Goal: Task Accomplishment & Management: Use online tool/utility

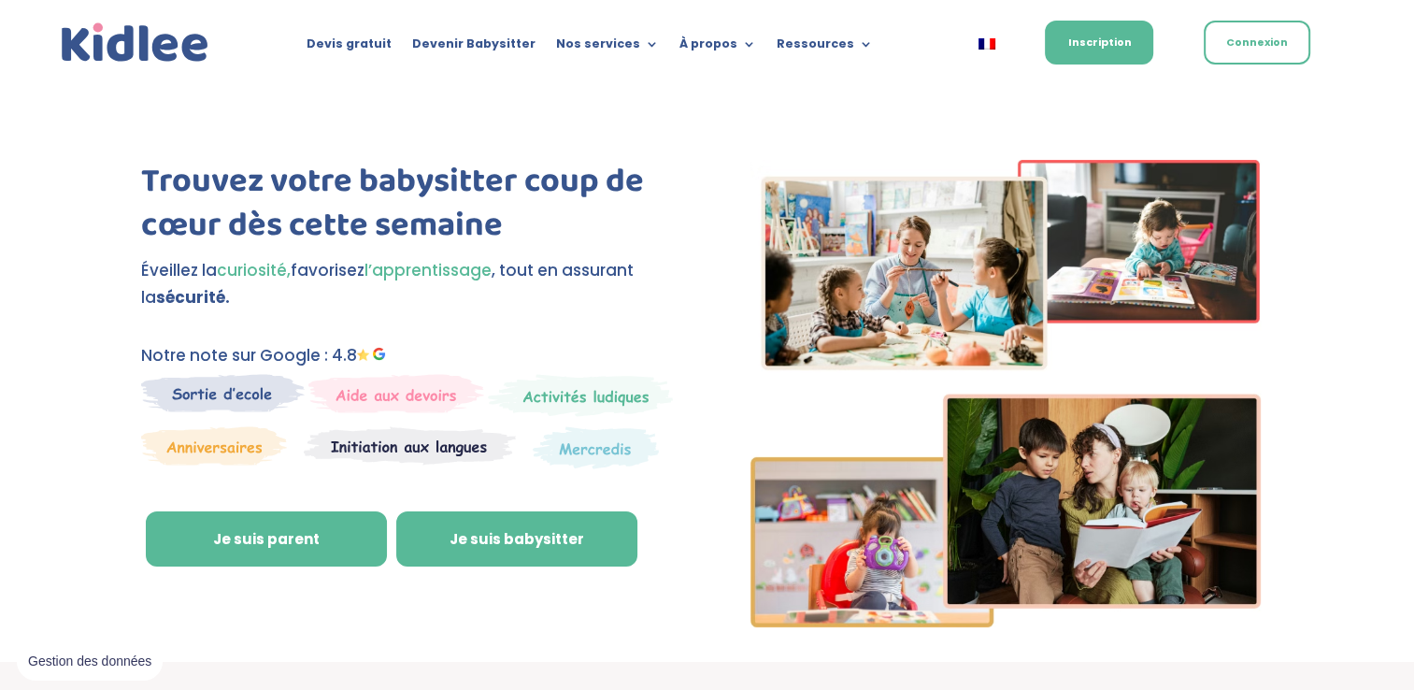
click at [567, 533] on link "Je suis babysitter" at bounding box center [516, 539] width 241 height 56
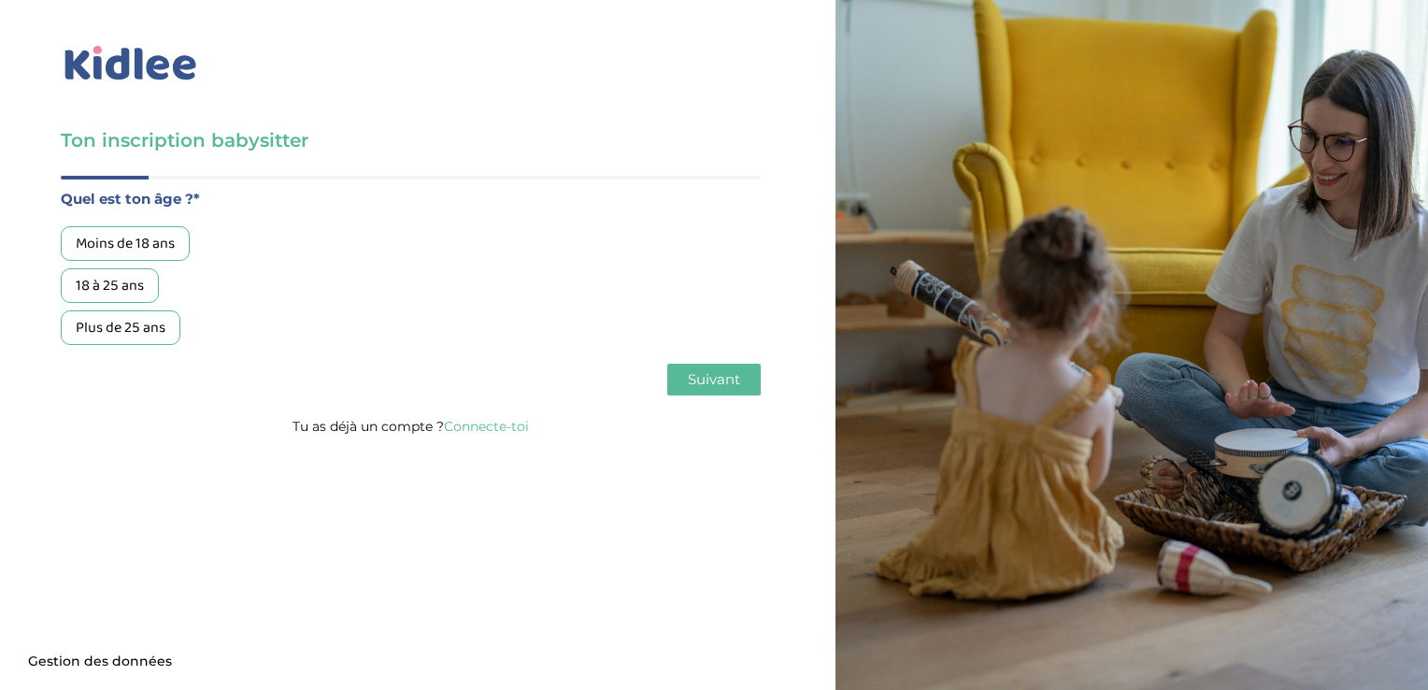
click at [117, 290] on div "18 à 25 ans" at bounding box center [110, 285] width 98 height 35
click at [721, 386] on span "Suivant" at bounding box center [714, 379] width 52 height 18
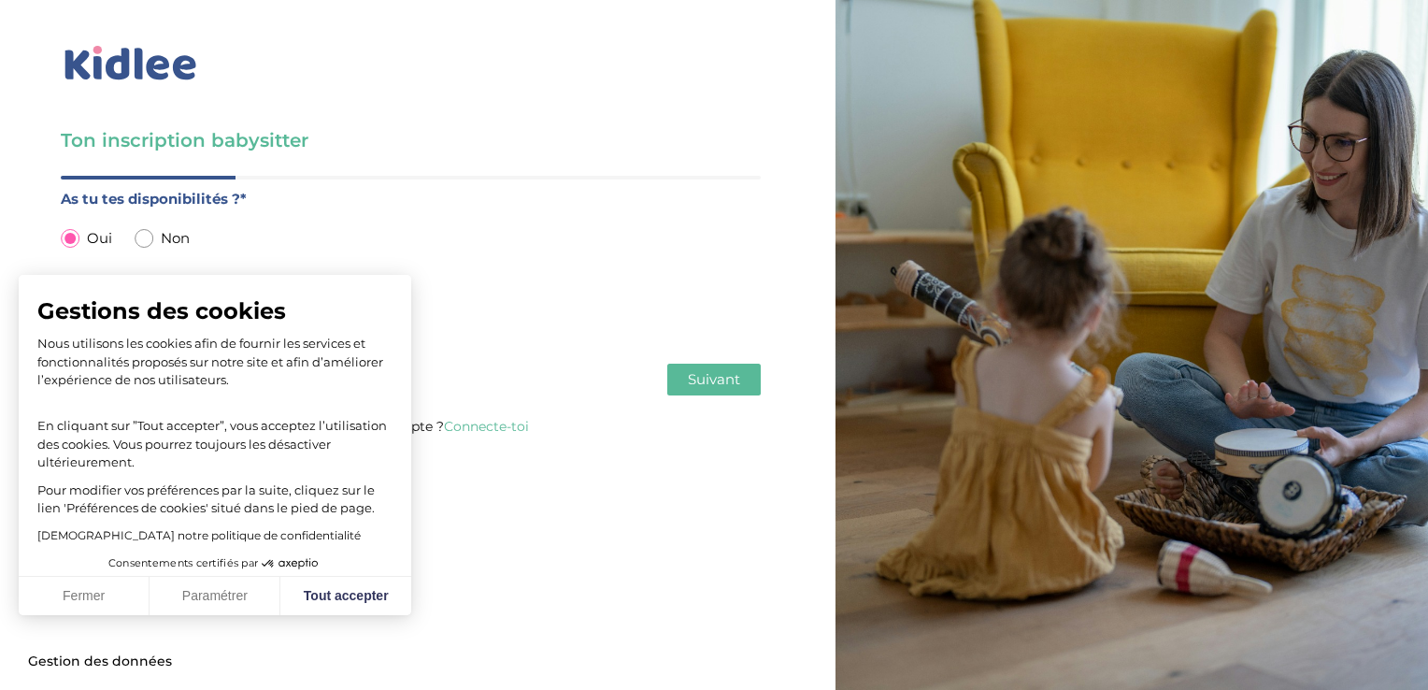
click at [736, 378] on span "Suivant" at bounding box center [714, 379] width 52 height 18
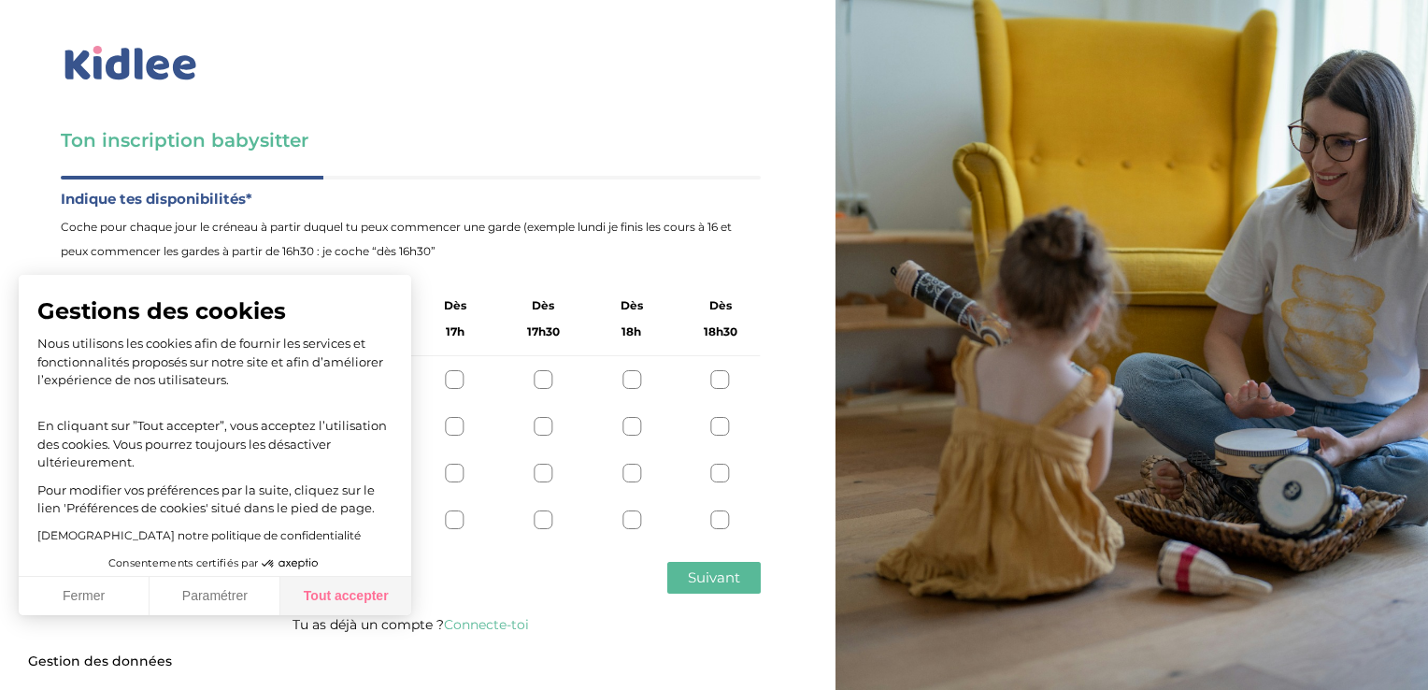
click at [342, 596] on button "Tout accepter" at bounding box center [345, 596] width 131 height 39
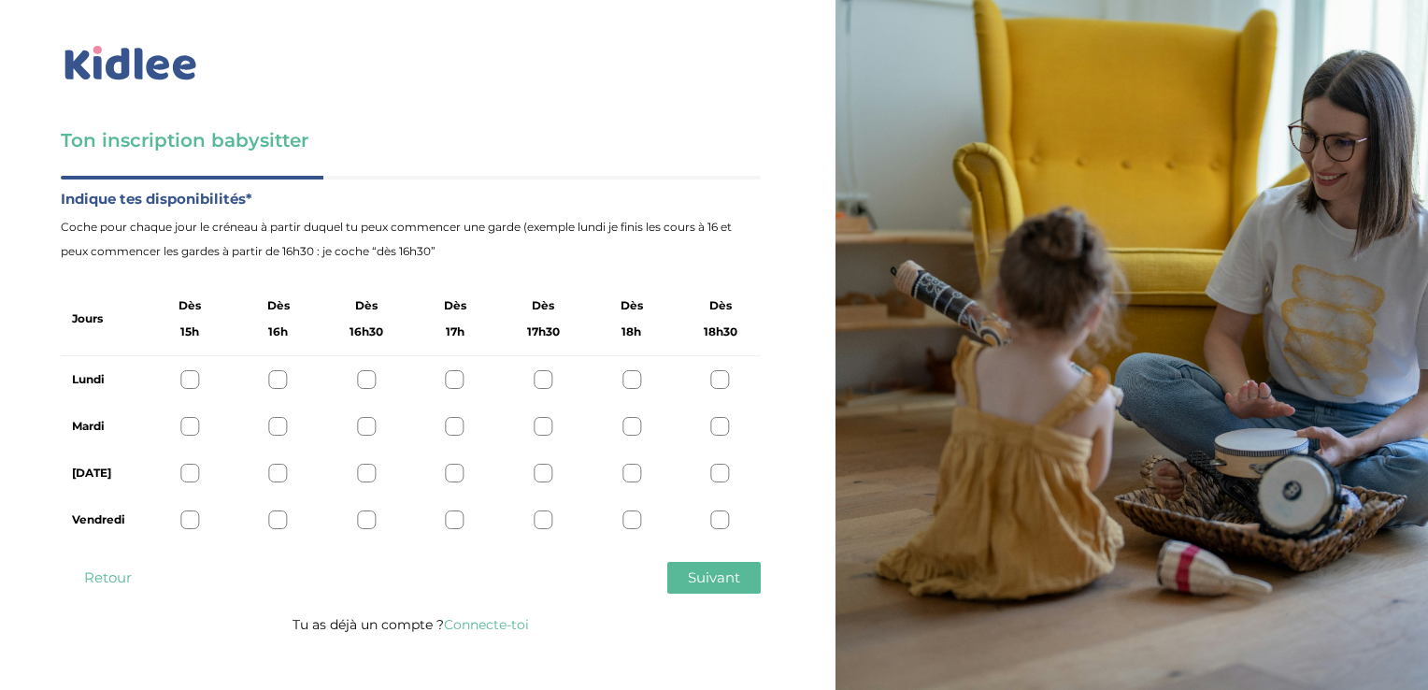
click at [363, 435] on div at bounding box center [366, 426] width 19 height 19
click at [363, 478] on div at bounding box center [366, 472] width 19 height 19
click at [716, 578] on span "Suivant" at bounding box center [714, 577] width 52 height 18
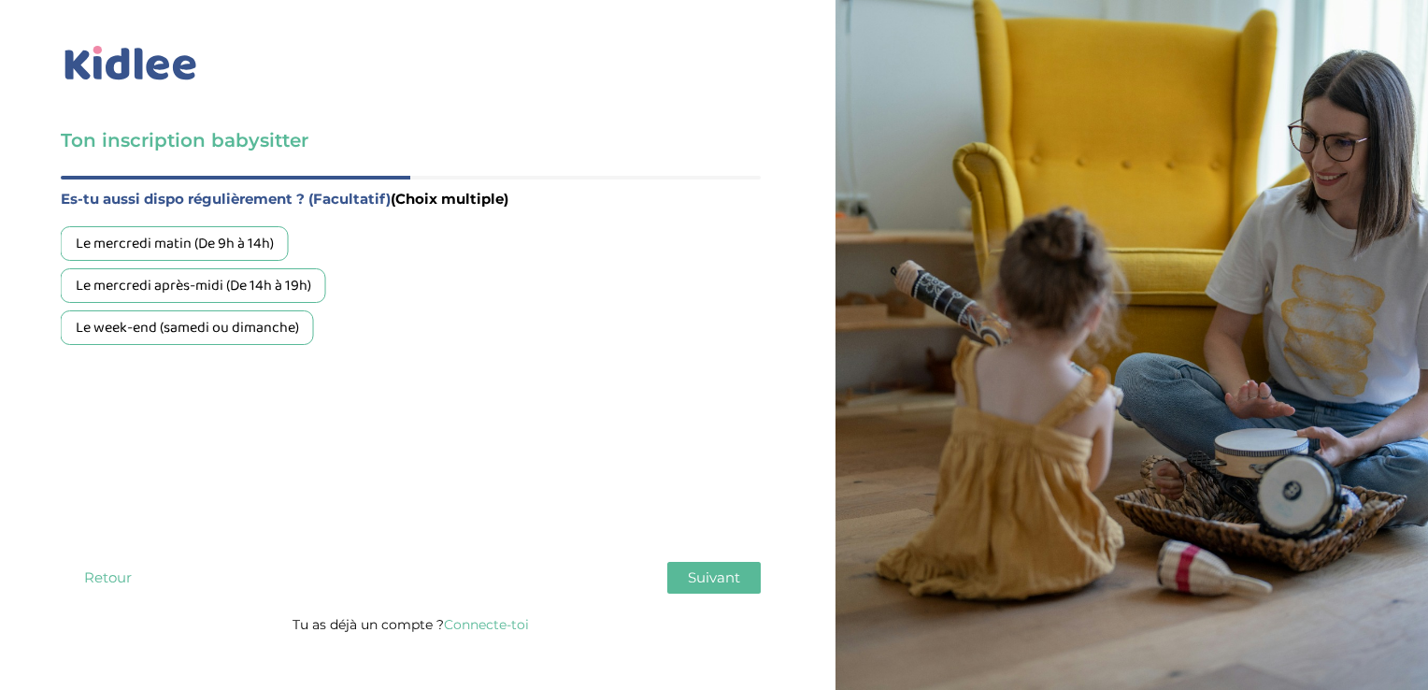
click at [277, 339] on div "Le week-end (samedi ou dimanche)" at bounding box center [187, 327] width 253 height 35
click at [718, 563] on button "Suivant" at bounding box center [713, 578] width 93 height 32
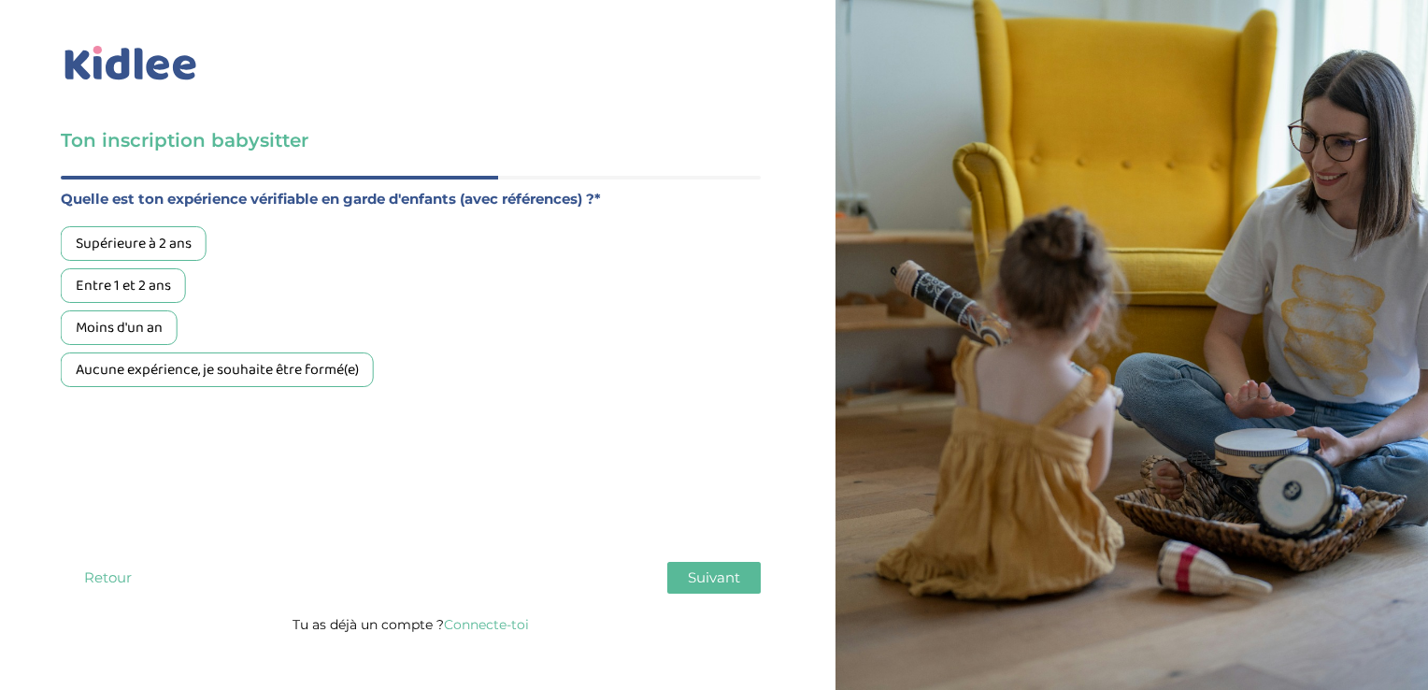
click at [141, 290] on div "Entre 1 et 2 ans" at bounding box center [123, 285] width 125 height 35
click at [724, 583] on span "Suivant" at bounding box center [714, 577] width 52 height 18
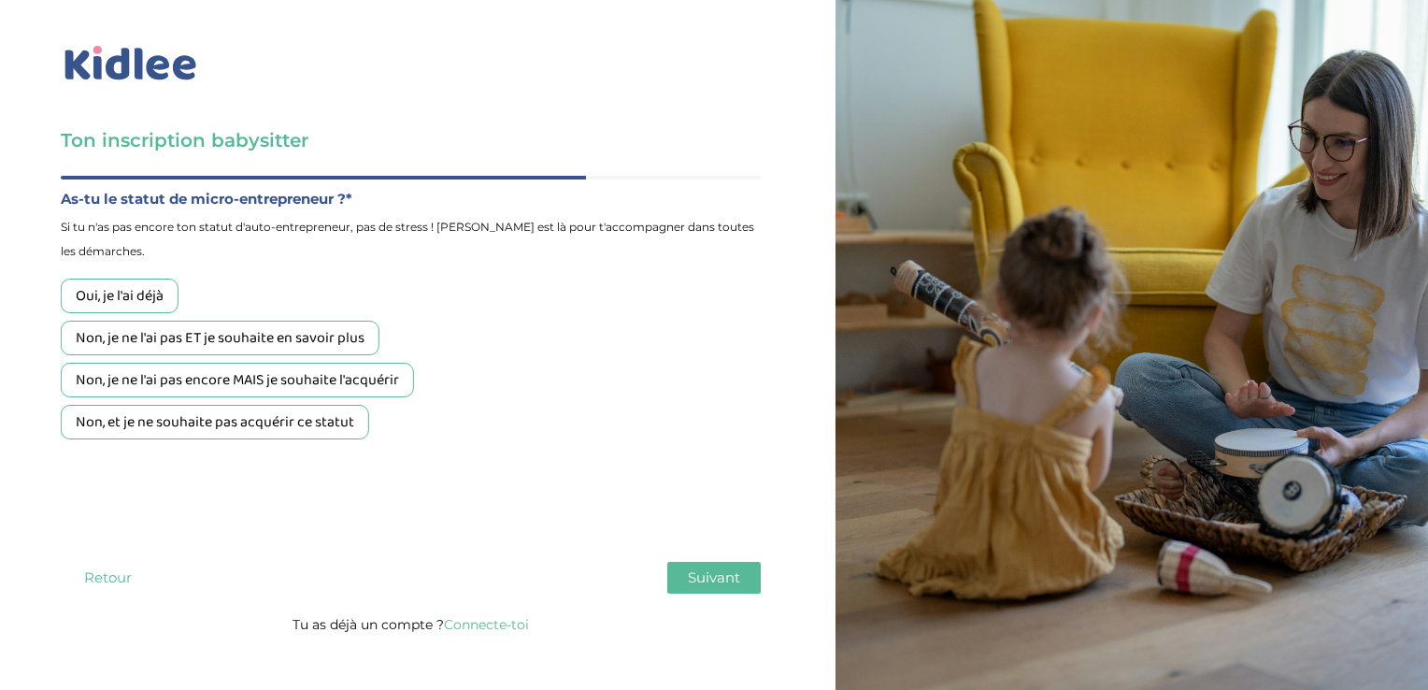
click at [380, 398] on div "Oui, je l'ai déjà Non, je ne l'ai pas ET je souhaite en savoir plus Non, je ne …" at bounding box center [411, 358] width 700 height 161
click at [385, 390] on div "Non, je ne l'ai pas encore MAIS je souhaite l'acquérir" at bounding box center [237, 380] width 353 height 35
click at [722, 575] on span "Suivant" at bounding box center [714, 577] width 52 height 18
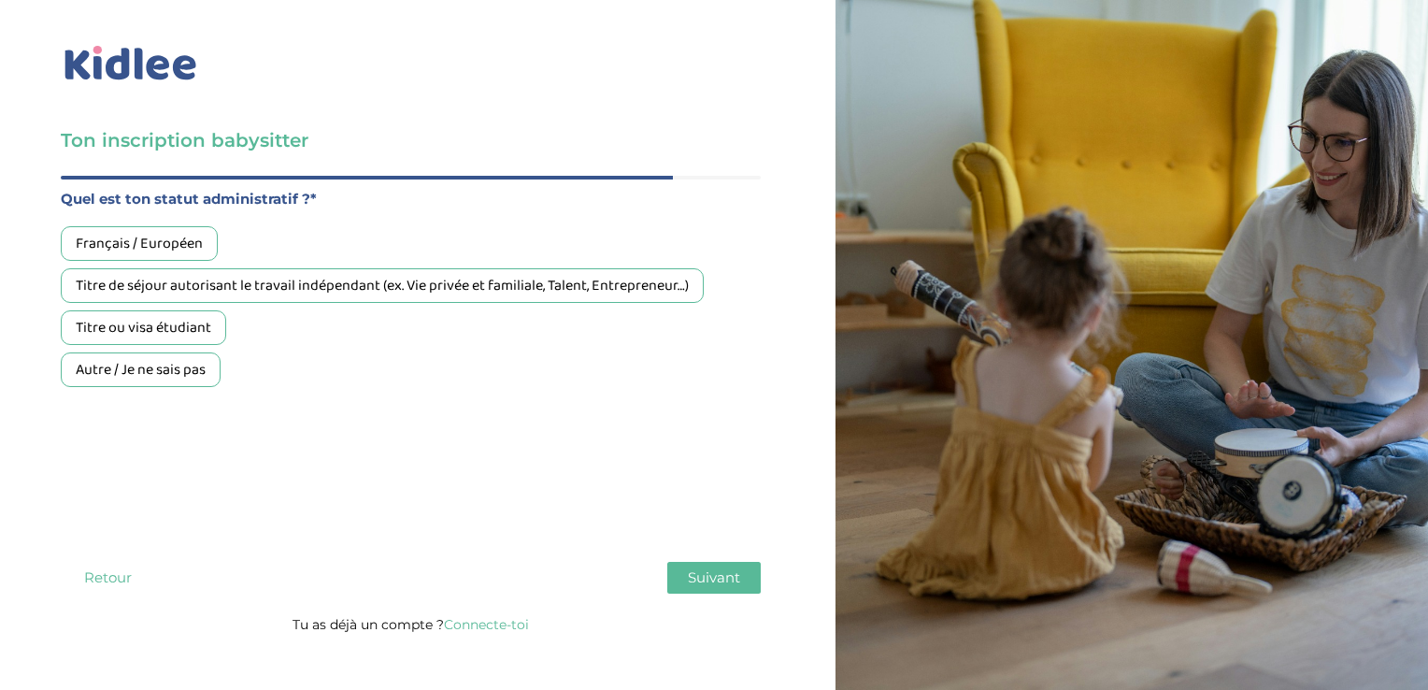
click at [189, 242] on div "Français / Européen" at bounding box center [139, 243] width 157 height 35
click at [705, 568] on span "Suivant" at bounding box center [714, 577] width 52 height 18
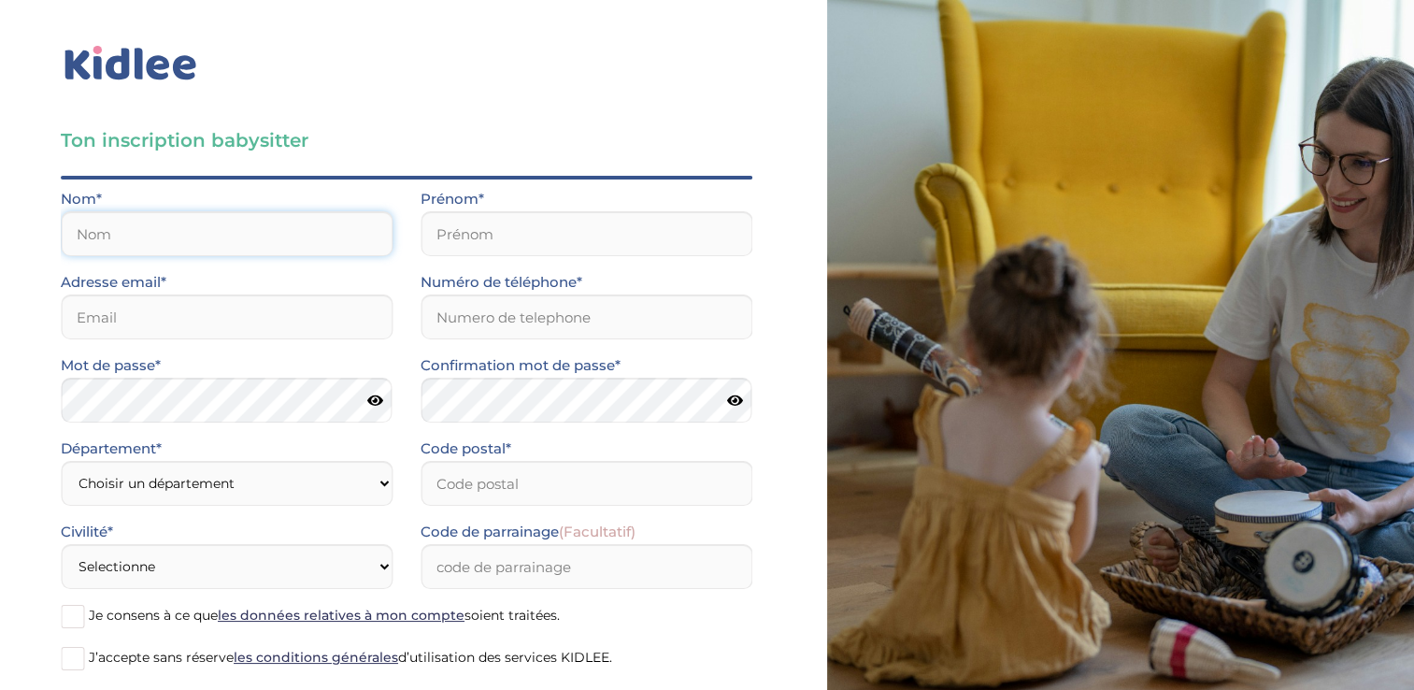
click at [253, 235] on input "text" at bounding box center [227, 233] width 332 height 45
type input "Rondel Brouillard"
type input "Noée"
type input "0698834914"
click at [205, 319] on input "email" at bounding box center [227, 316] width 332 height 45
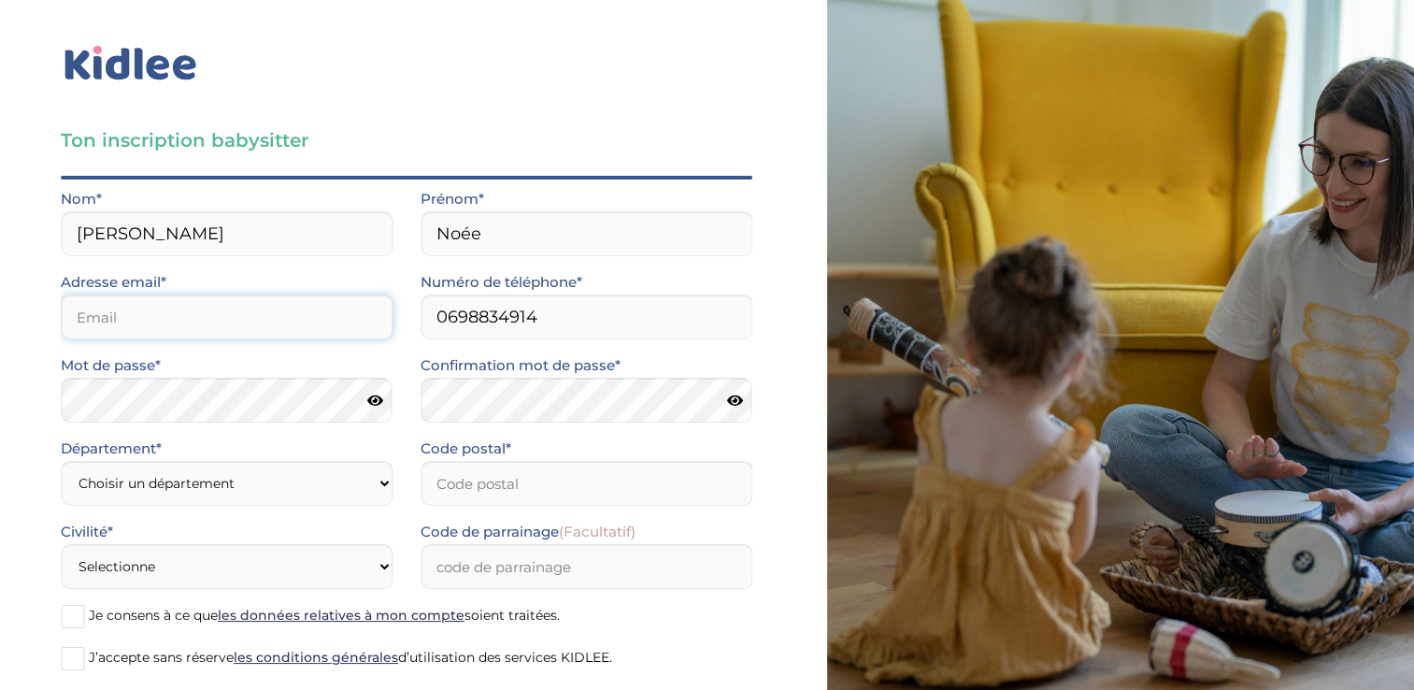
type input "noeerb15@gmail.com"
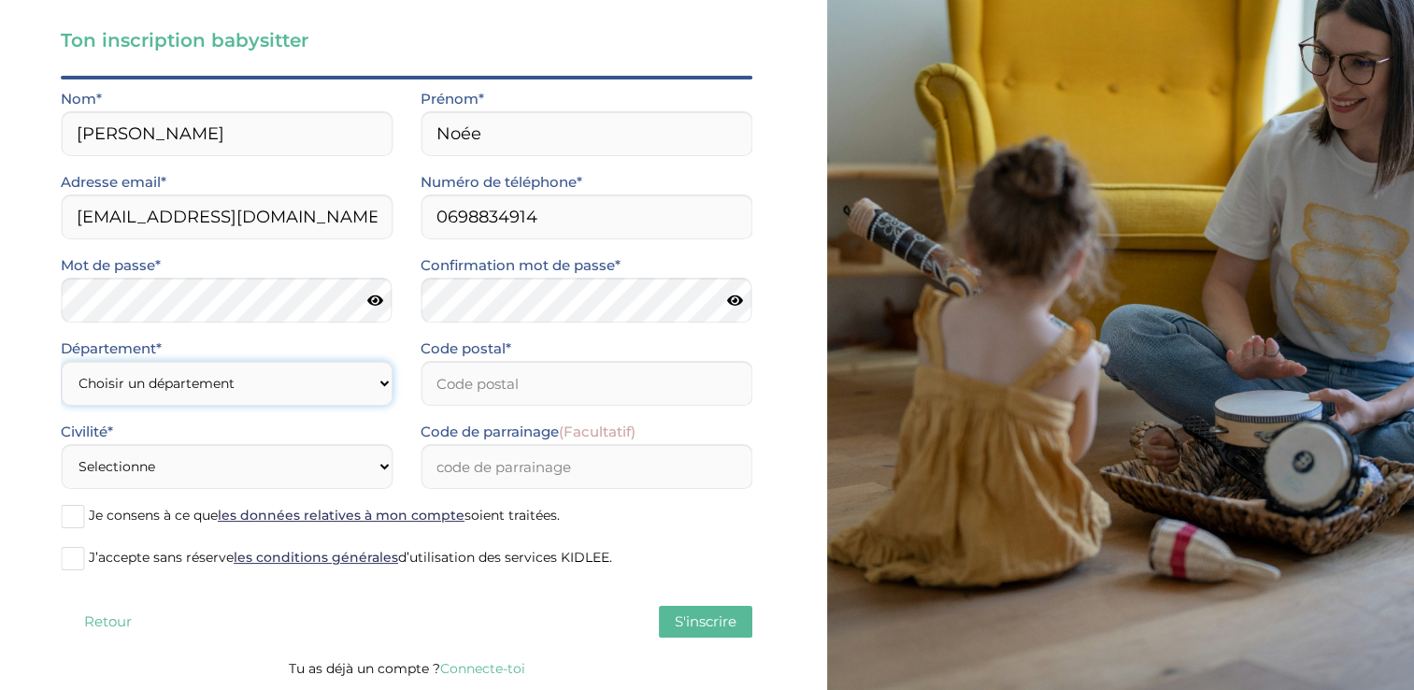
click at [236, 388] on select "Choisir un département Paris (75) Hauts-de-Seine (92) Yvelines (78) Val-de-Marn…" at bounding box center [227, 383] width 332 height 45
select select "94"
click at [61, 361] on select "Choisir un département Paris (75) Hauts-de-Seine (92) Yvelines (78) Val-de-Marn…" at bounding box center [227, 383] width 332 height 45
click at [436, 378] on input "Code postal*" at bounding box center [587, 383] width 332 height 45
type input "94220"
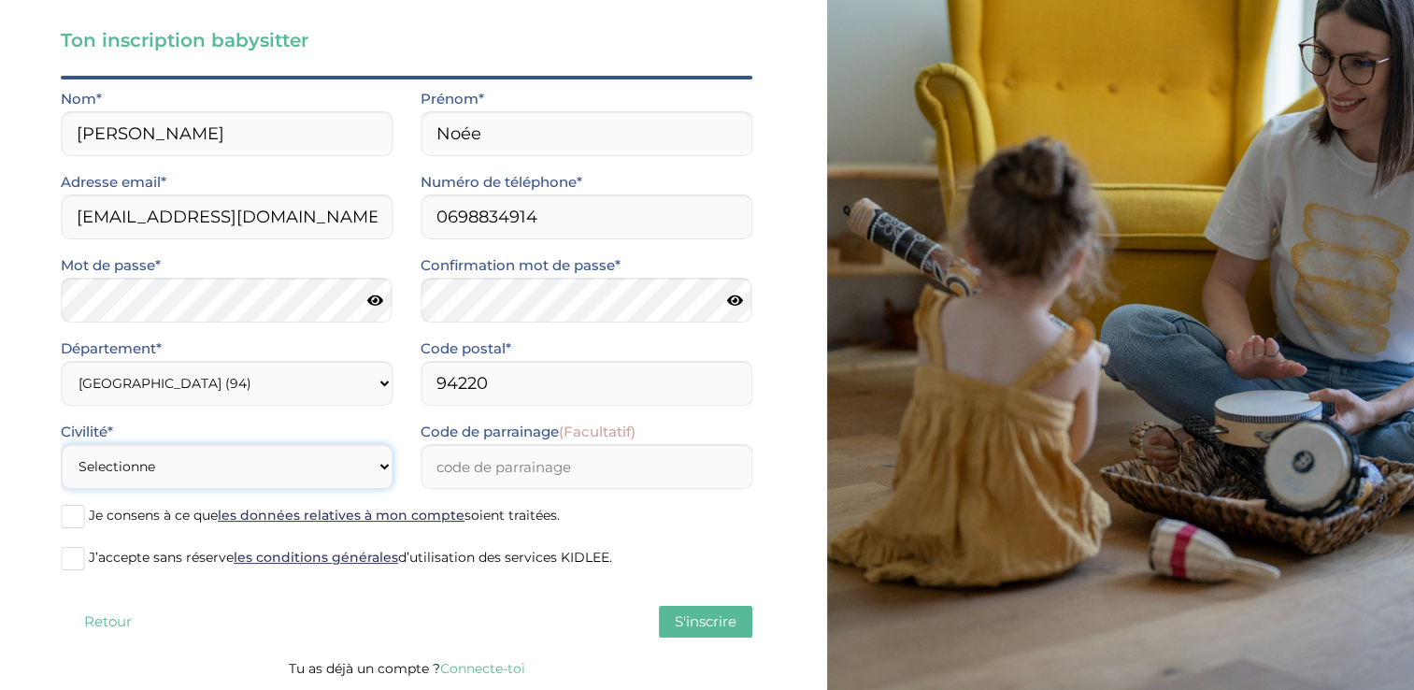
click at [317, 466] on select "Selectionne Mr Mme" at bounding box center [227, 466] width 332 height 45
select select "1"
click at [61, 444] on select "Selectionne Mr Mme" at bounding box center [227, 466] width 332 height 45
click at [63, 521] on span at bounding box center [72, 516] width 23 height 23
click at [0, 0] on input "Je consens à ce que les données relatives à mon compte soient traitées." at bounding box center [0, 0] width 0 height 0
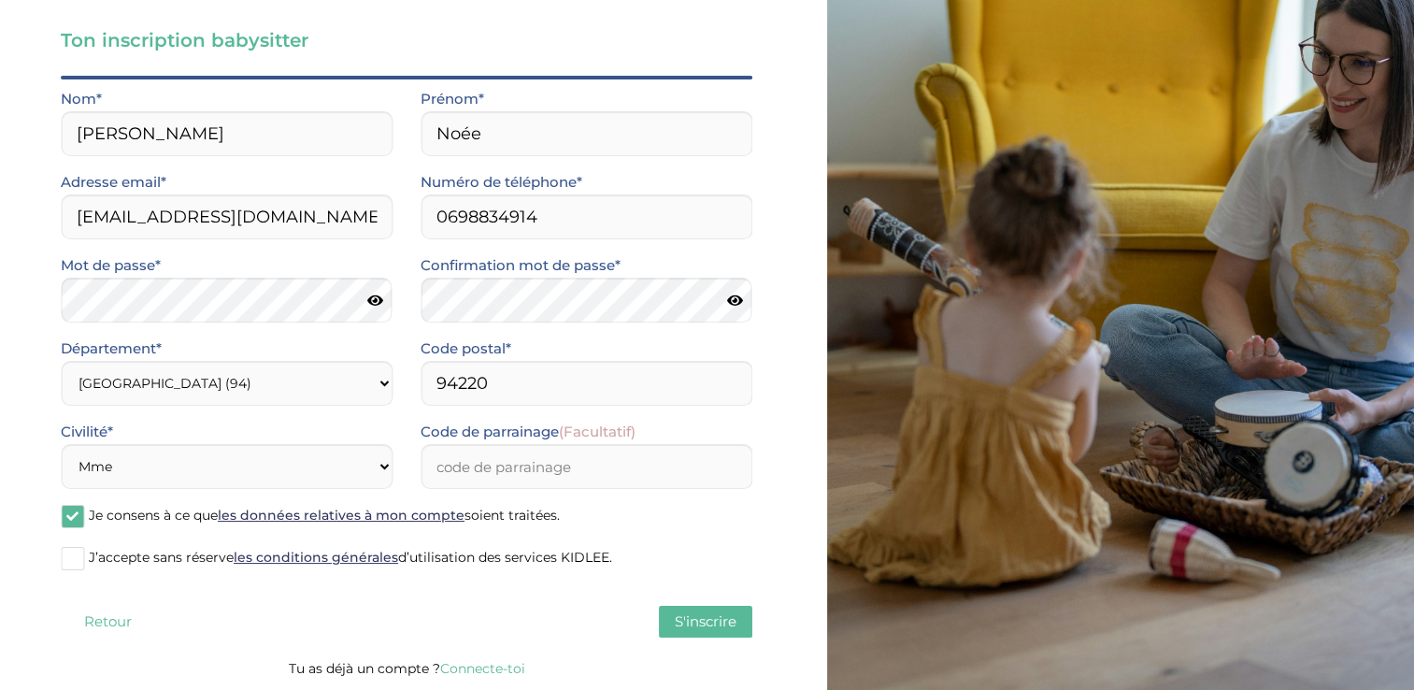
click at [71, 555] on span at bounding box center [72, 558] width 23 height 23
click at [0, 0] on input "J’accepte sans réserve les conditions générales d’utilisation des services KIDL…" at bounding box center [0, 0] width 0 height 0
click at [695, 606] on button "S'inscrire" at bounding box center [705, 622] width 93 height 32
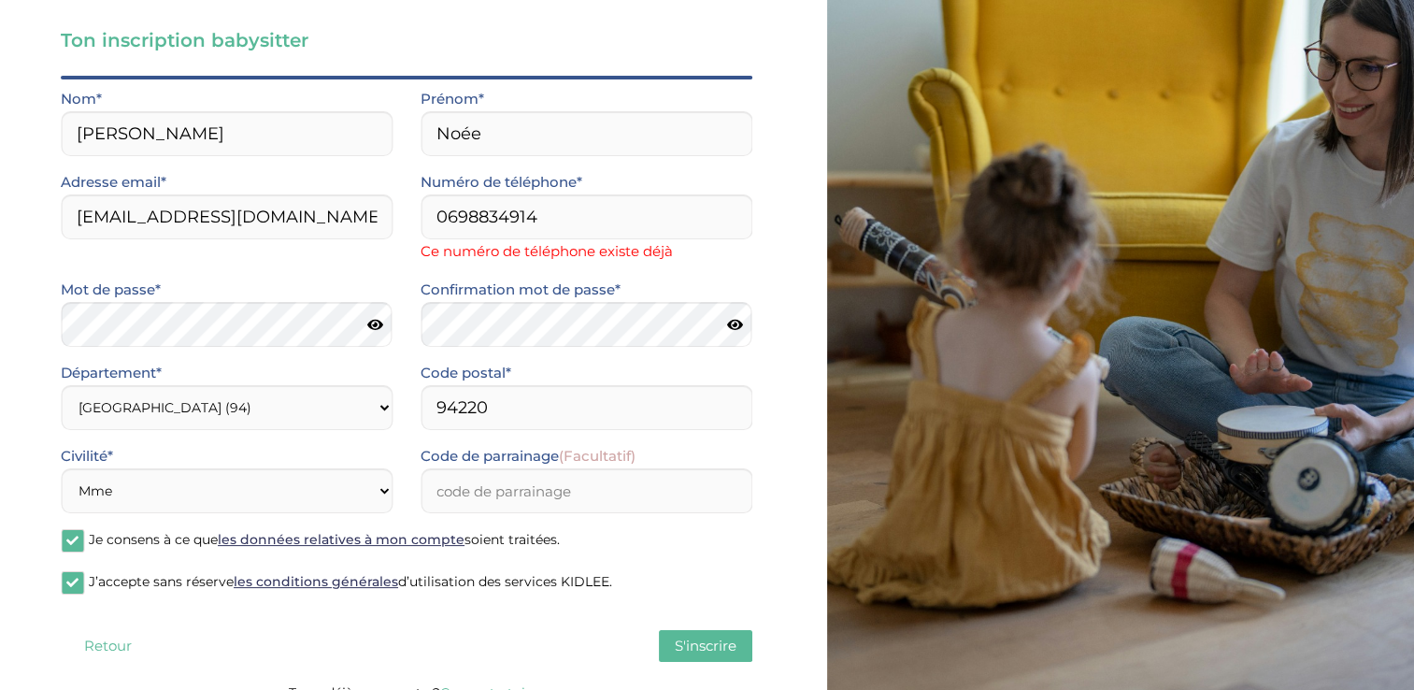
scroll to position [0, 0]
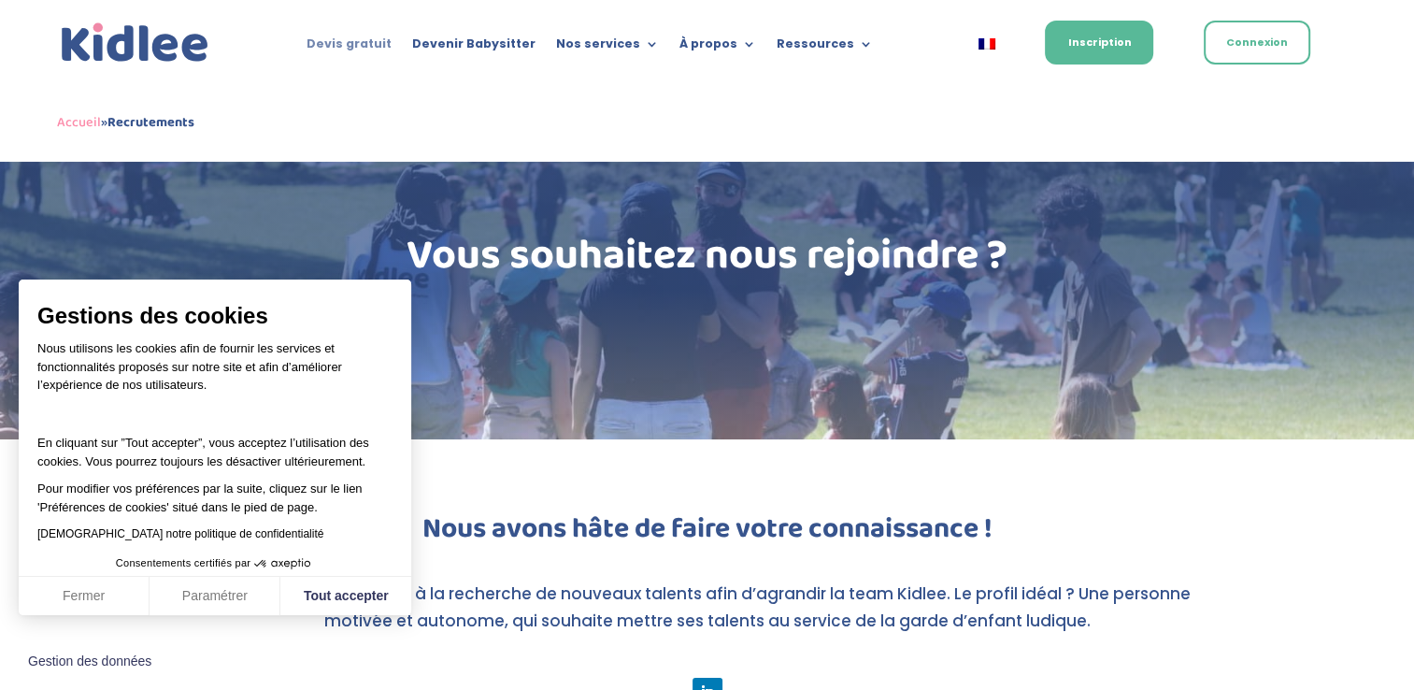
click at [373, 50] on link "Devis gratuit" at bounding box center [349, 47] width 85 height 21
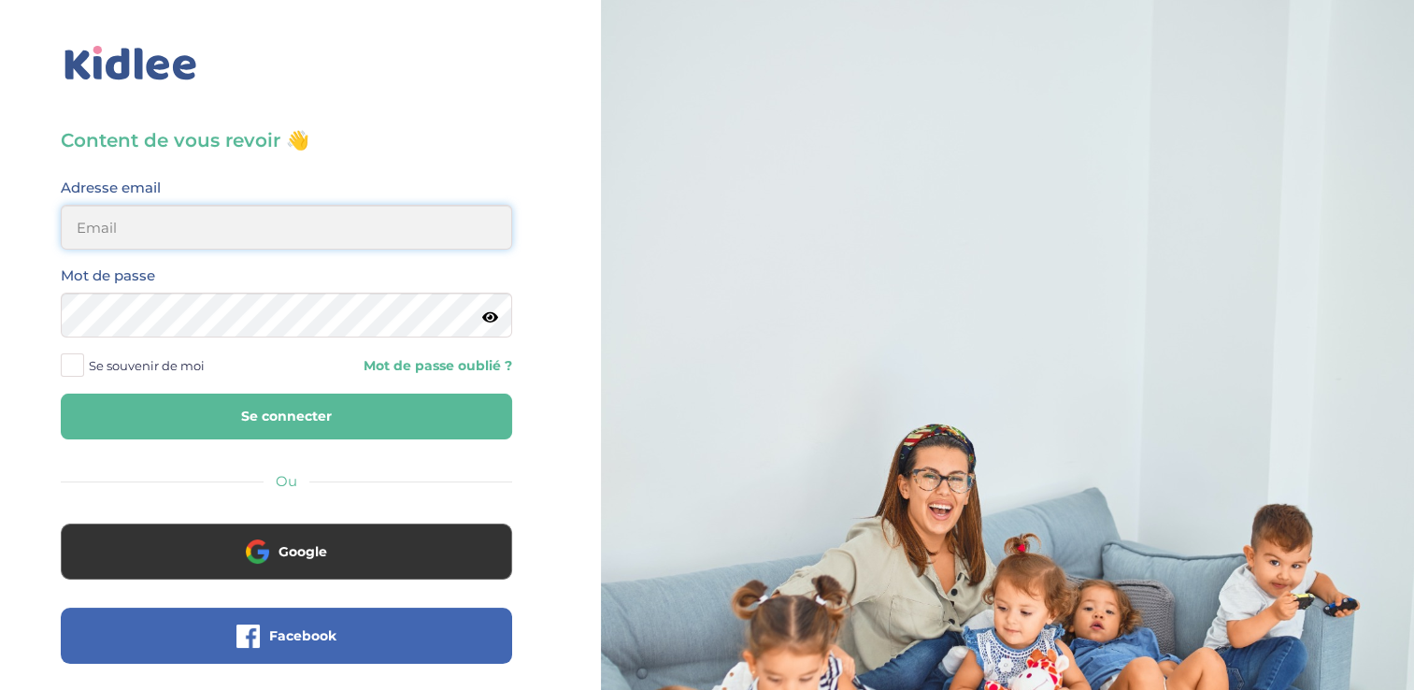
click at [202, 221] on input "email" at bounding box center [286, 227] width 451 height 45
type input "noeerb15@gmail.com"
click at [61, 393] on button "Se connecter" at bounding box center [286, 416] width 451 height 46
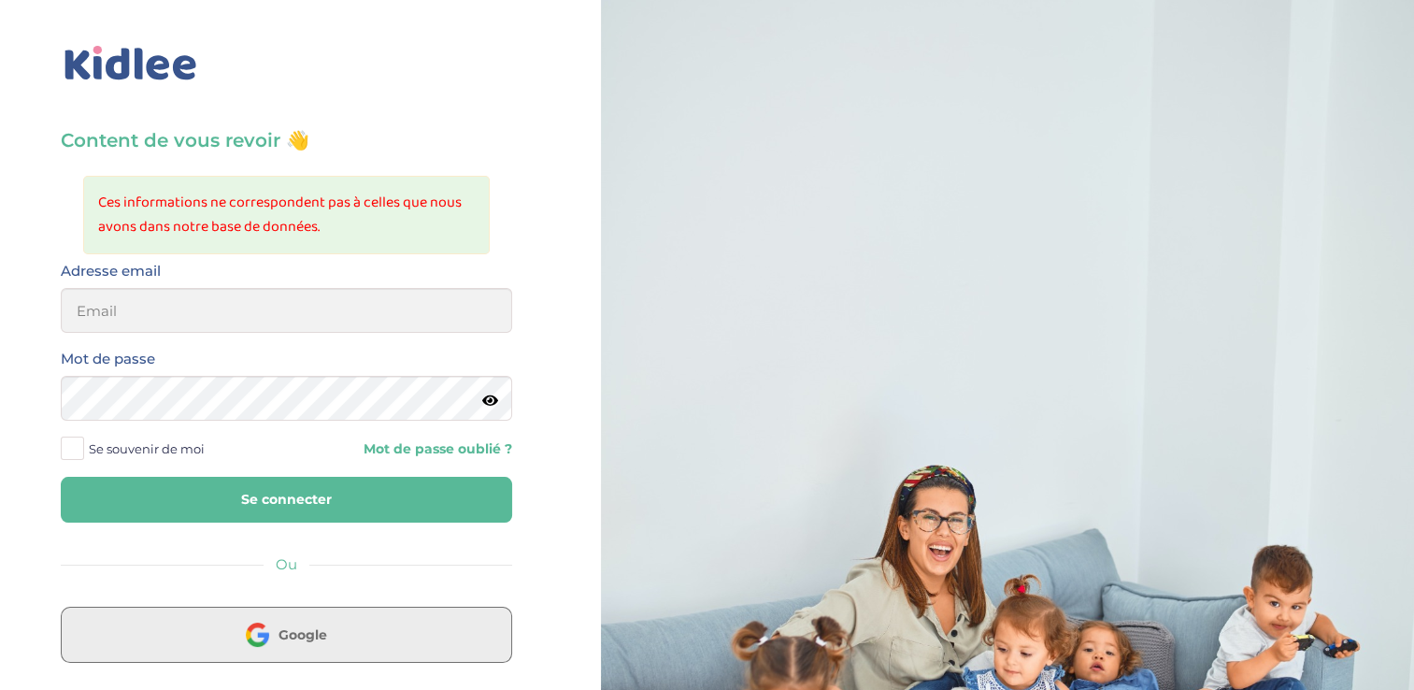
click at [255, 640] on img at bounding box center [257, 633] width 23 height 23
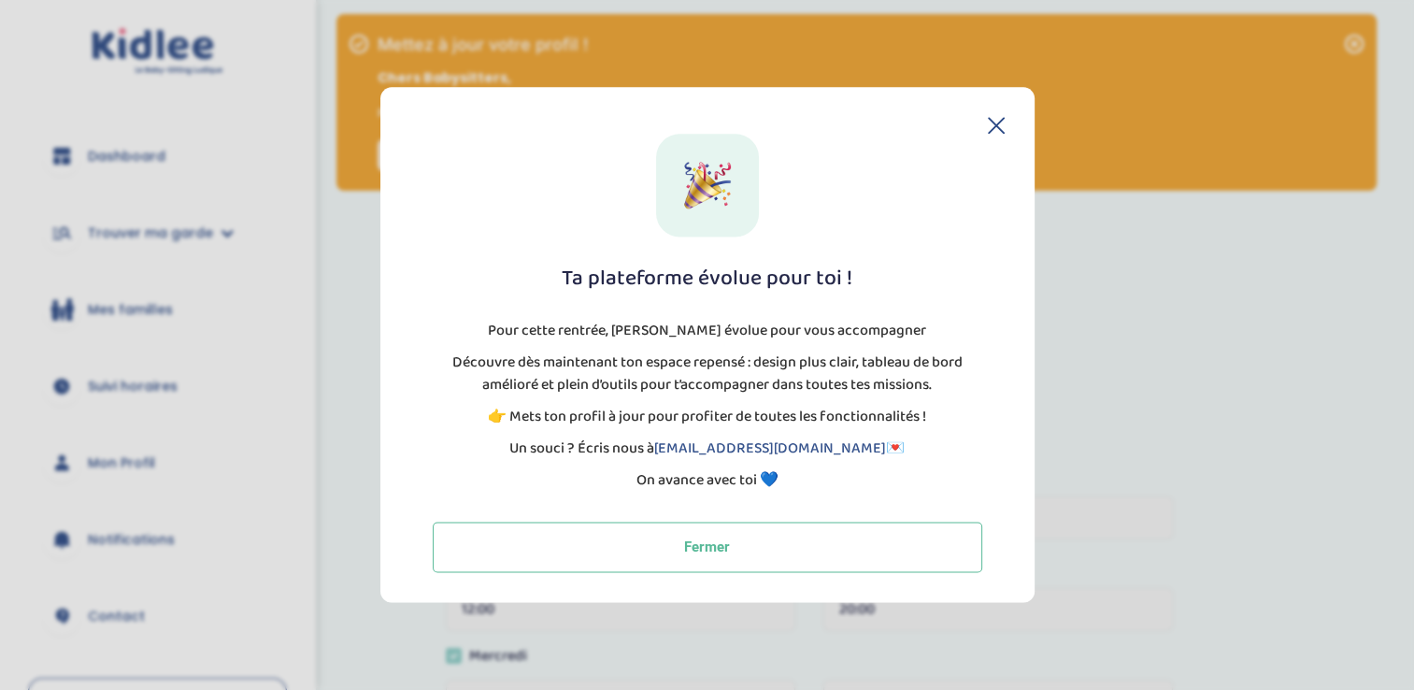
click at [994, 124] on icon at bounding box center [996, 125] width 15 height 15
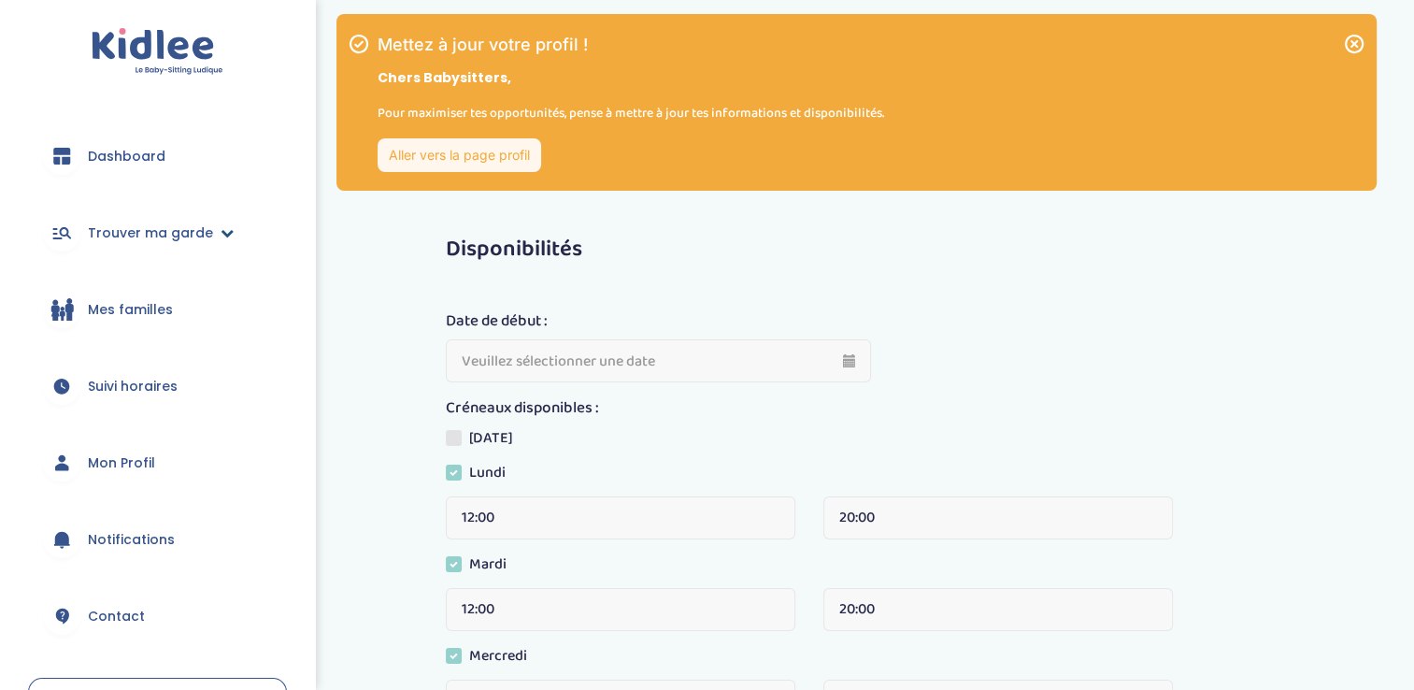
click at [221, 228] on icon at bounding box center [227, 232] width 13 height 13
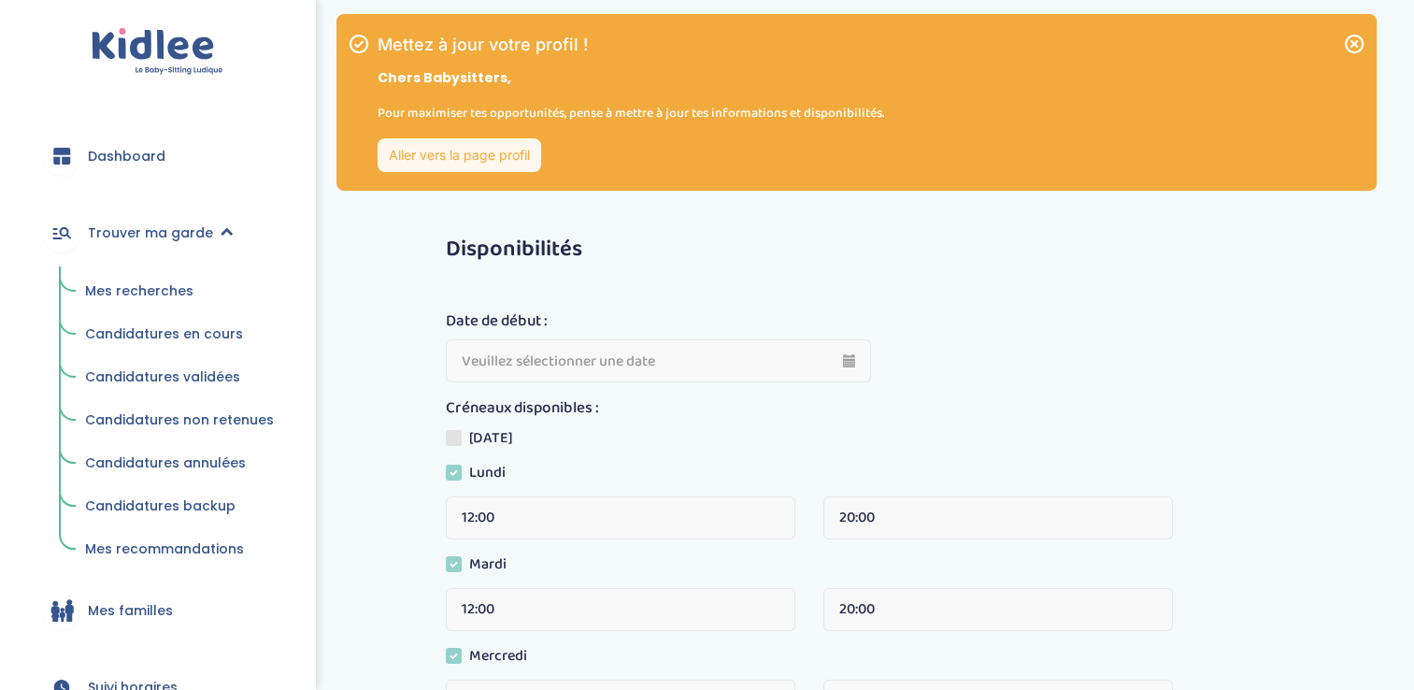
click at [193, 287] on link "Mes recherches" at bounding box center [179, 292] width 215 height 36
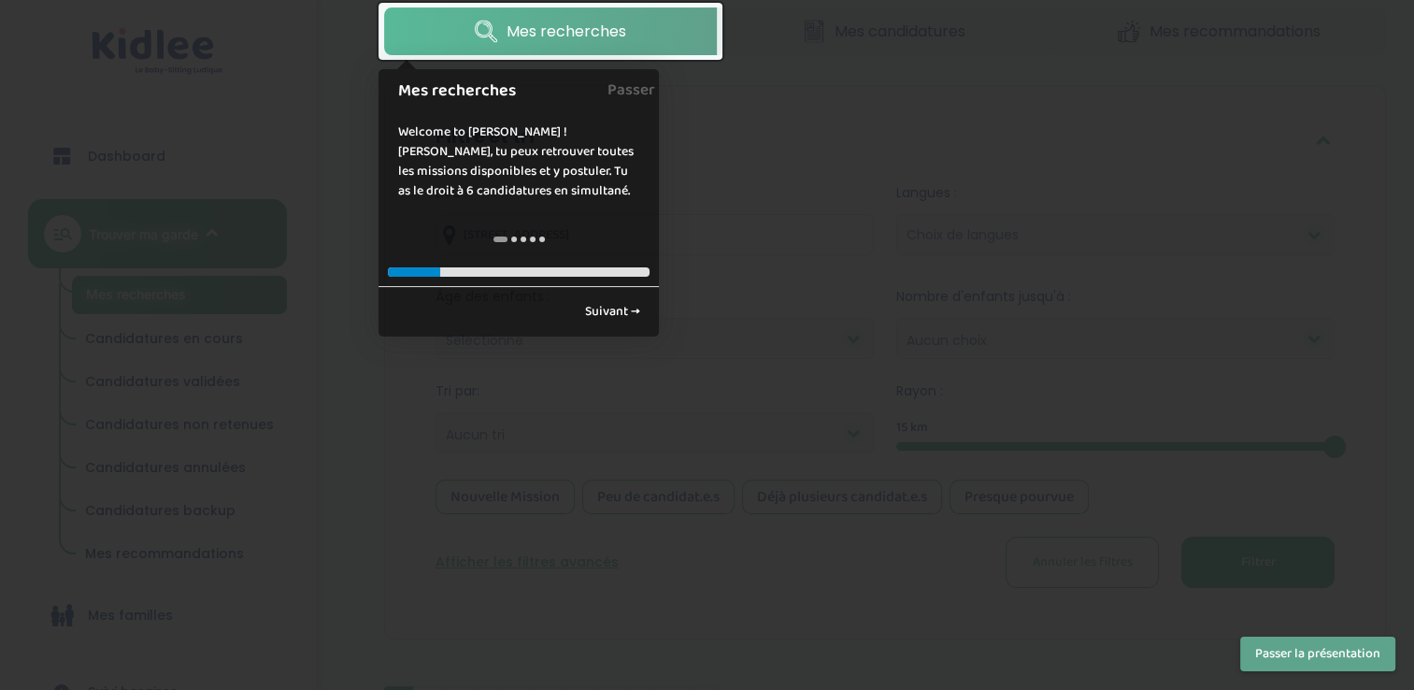
scroll to position [288, 0]
click at [618, 320] on link "Suivant →" at bounding box center [612, 311] width 76 height 31
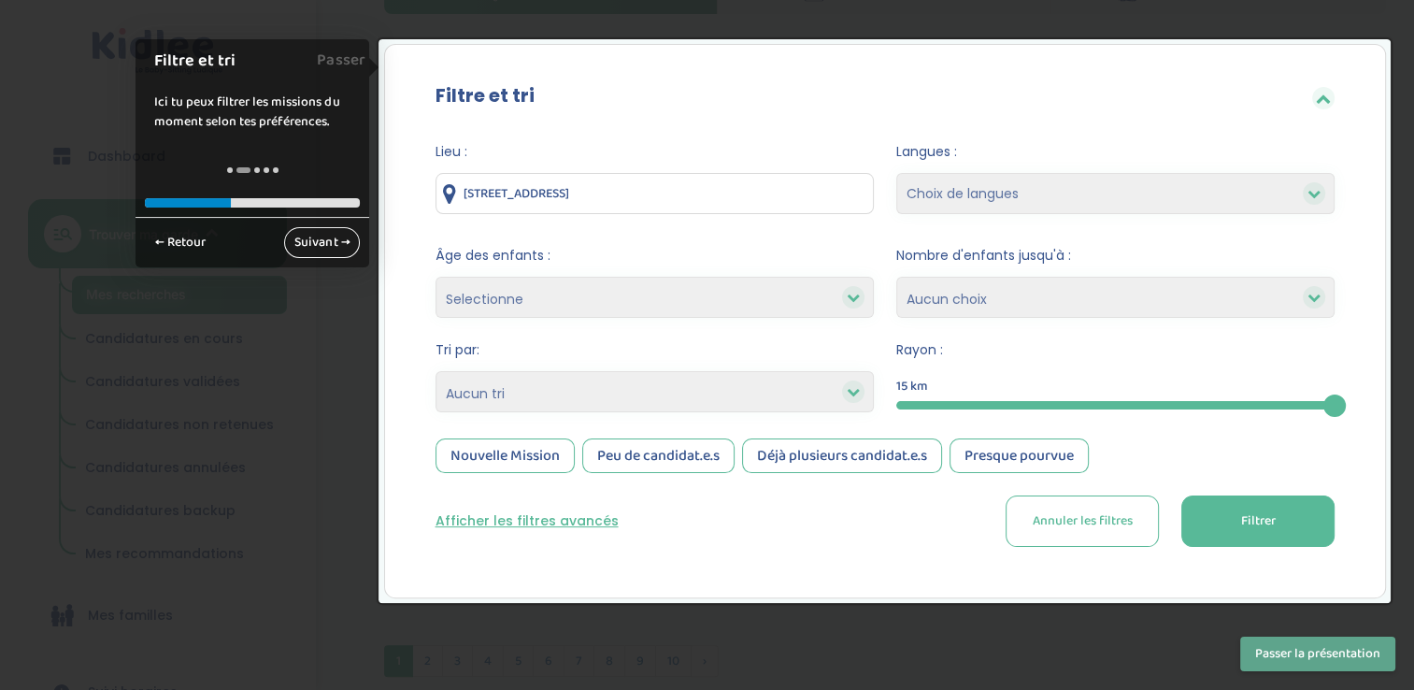
scroll to position [335, 0]
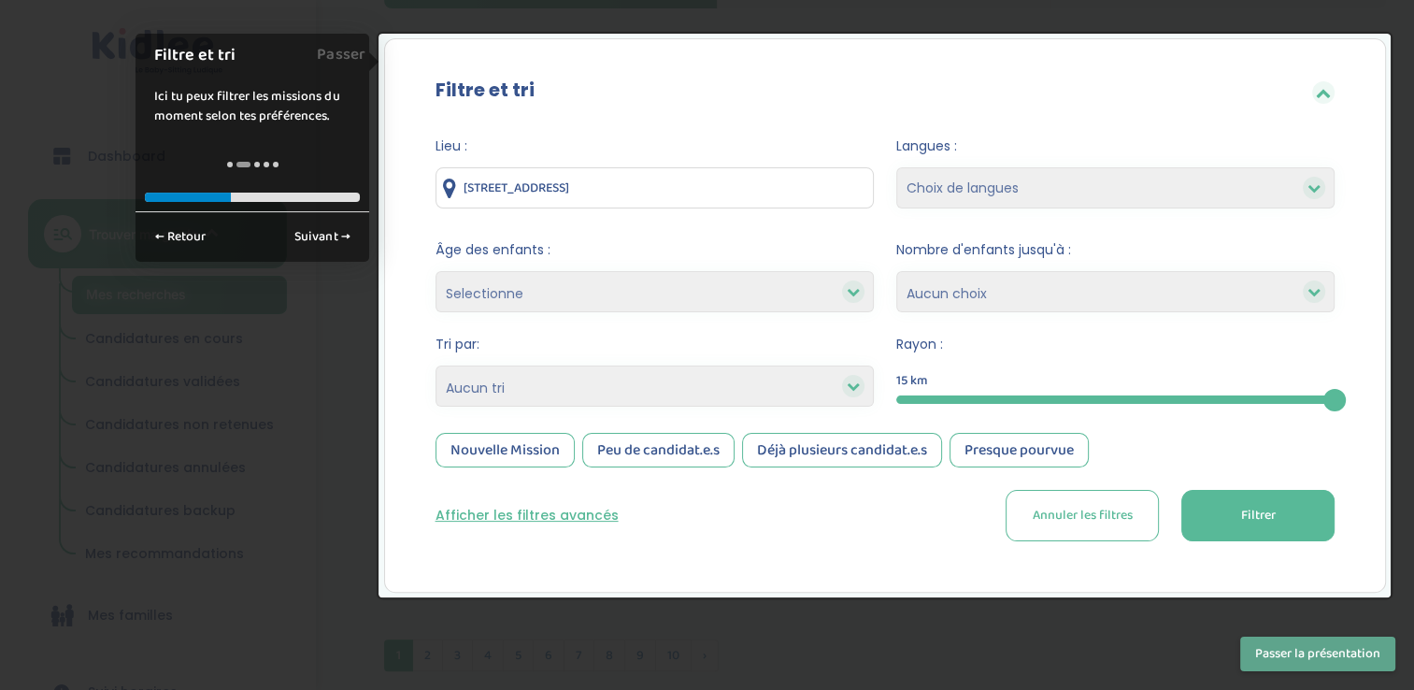
click at [767, 598] on div at bounding box center [707, 345] width 1414 height 690
click at [346, 241] on link "Suivant →" at bounding box center [322, 236] width 76 height 31
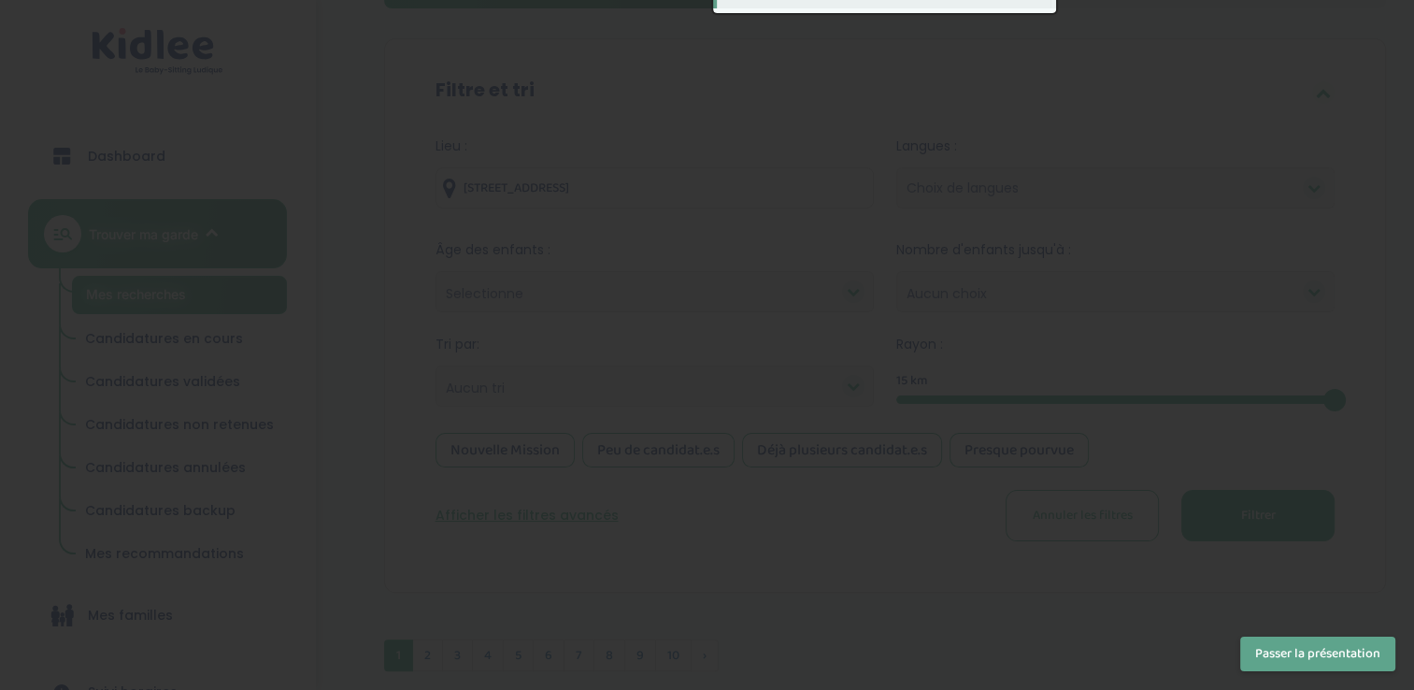
scroll to position [0, 0]
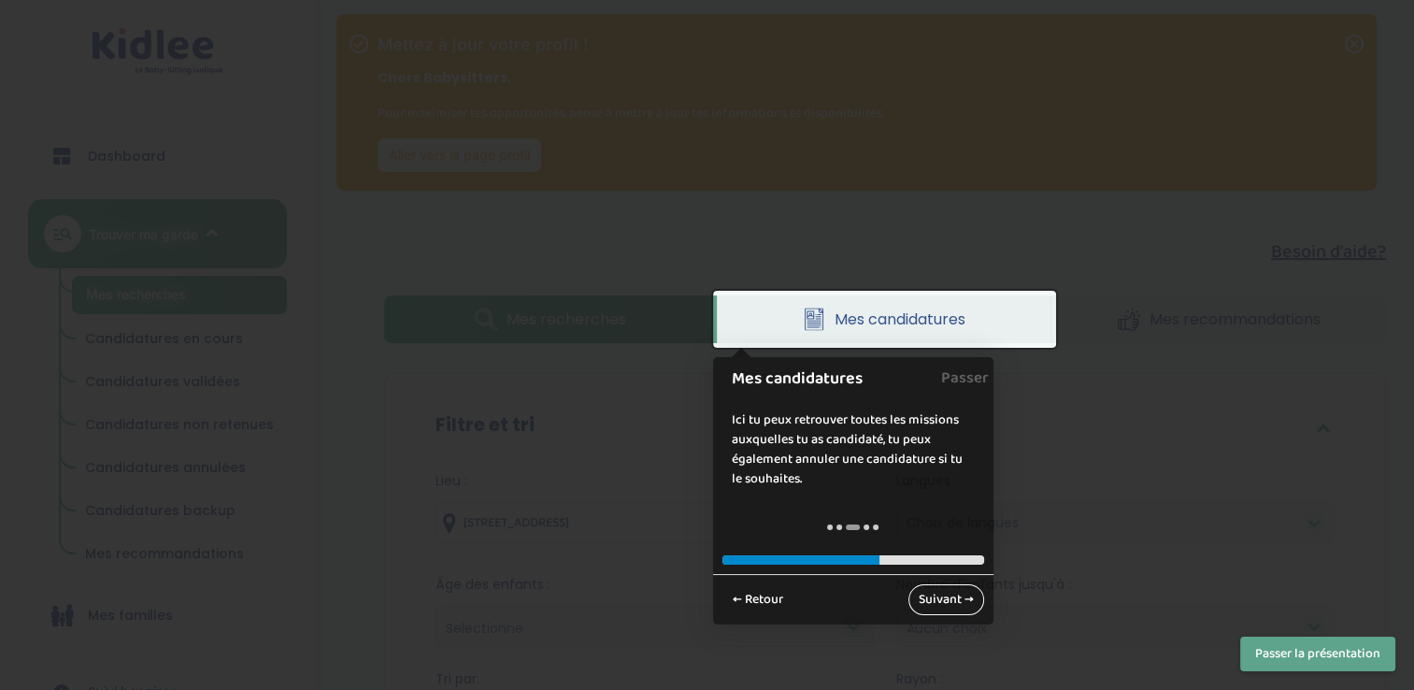
click at [946, 603] on link "Suivant →" at bounding box center [946, 599] width 76 height 31
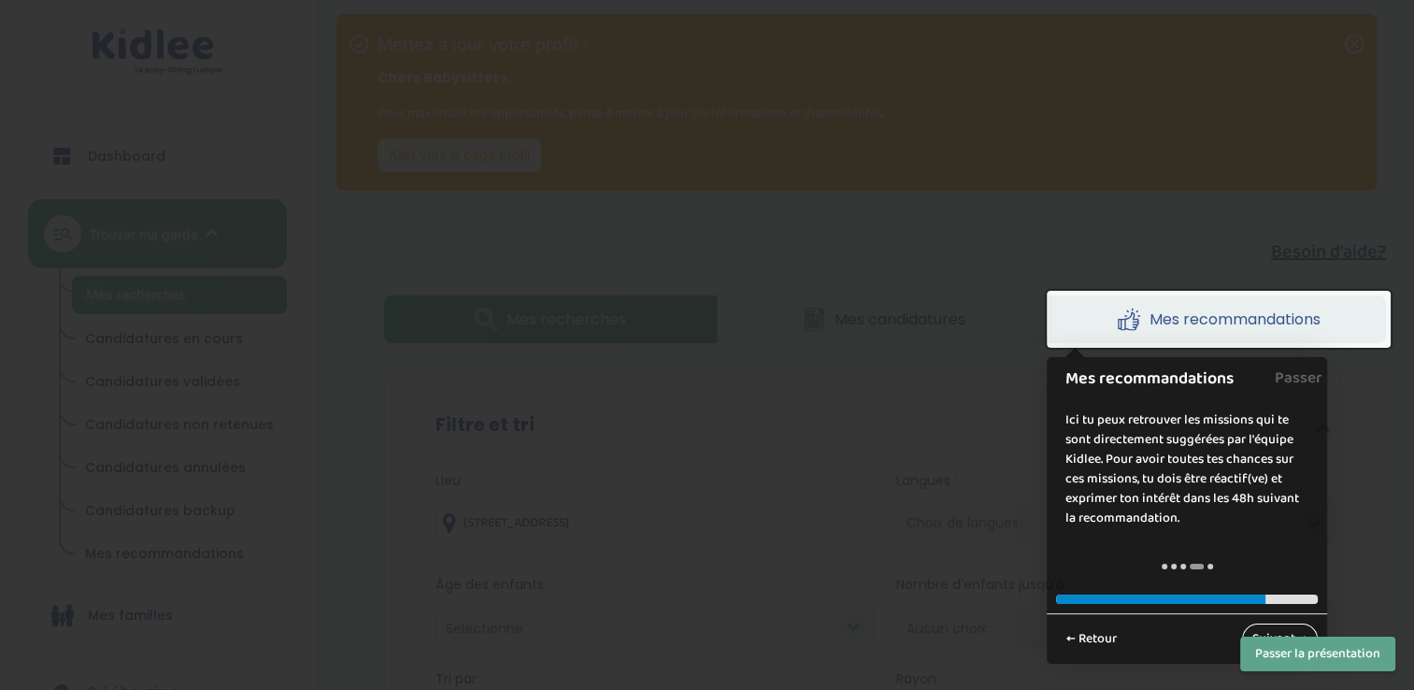
click at [1252, 627] on link "Suivant →" at bounding box center [1280, 638] width 76 height 31
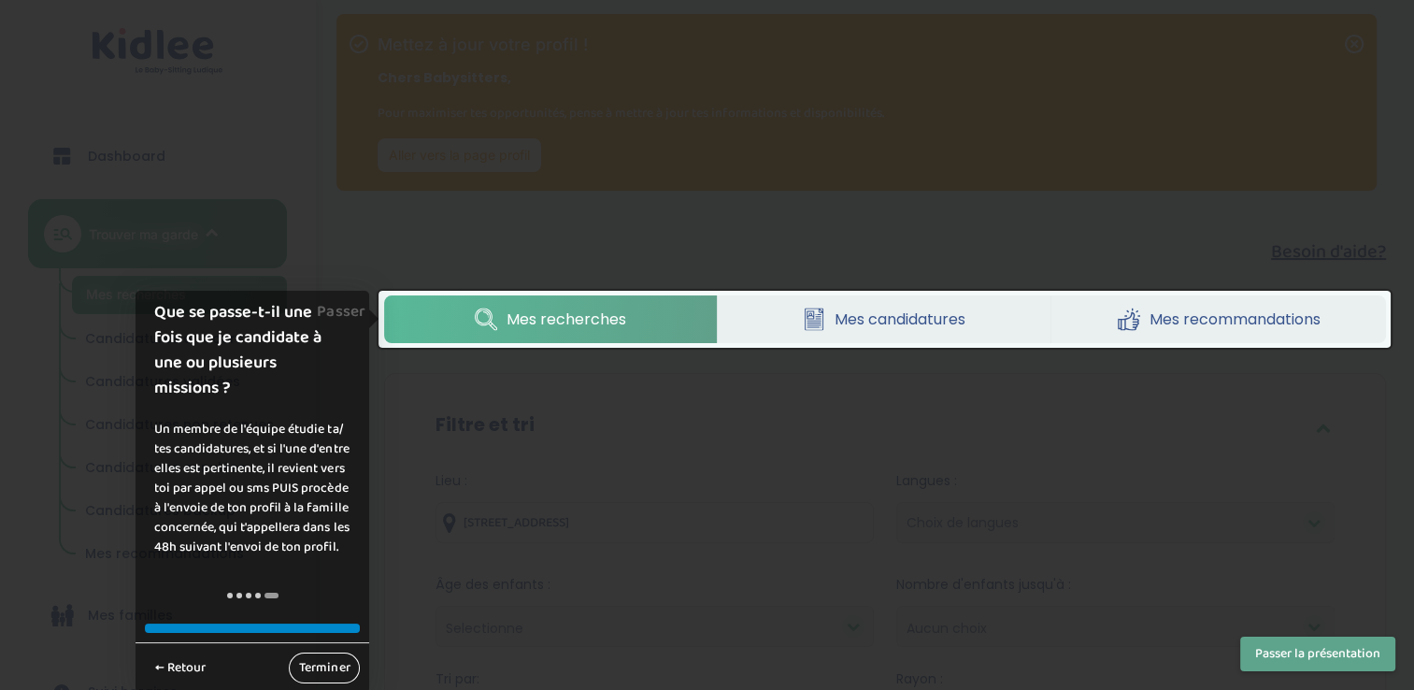
click at [333, 666] on link "Terminer" at bounding box center [324, 667] width 71 height 31
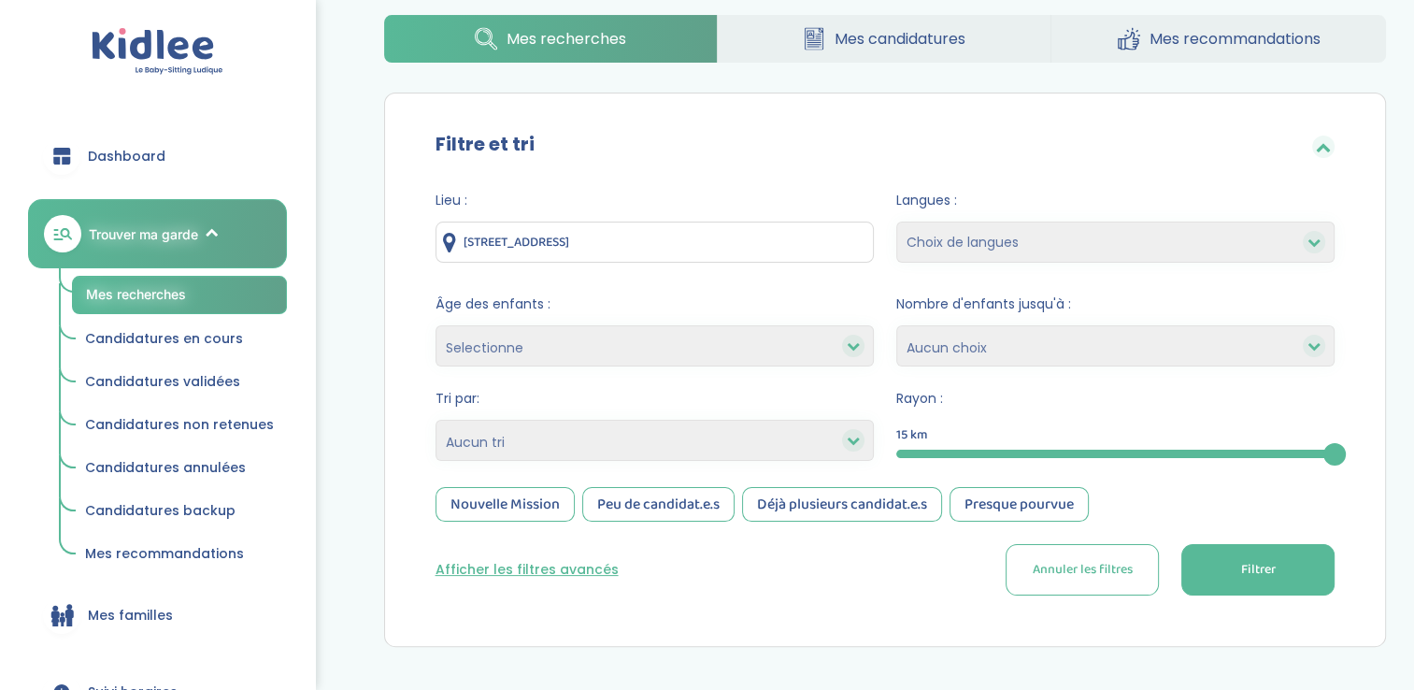
scroll to position [277, 0]
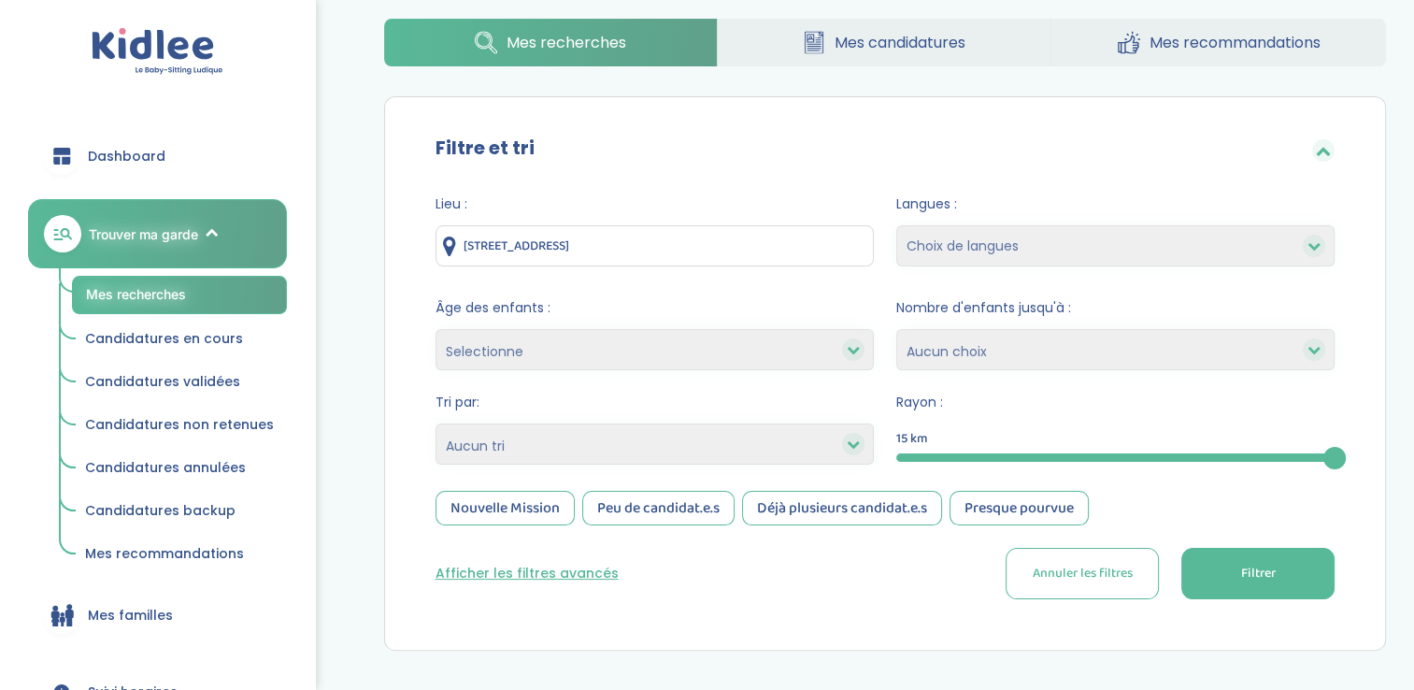
click at [1221, 574] on button "Filtrer" at bounding box center [1257, 573] width 153 height 51
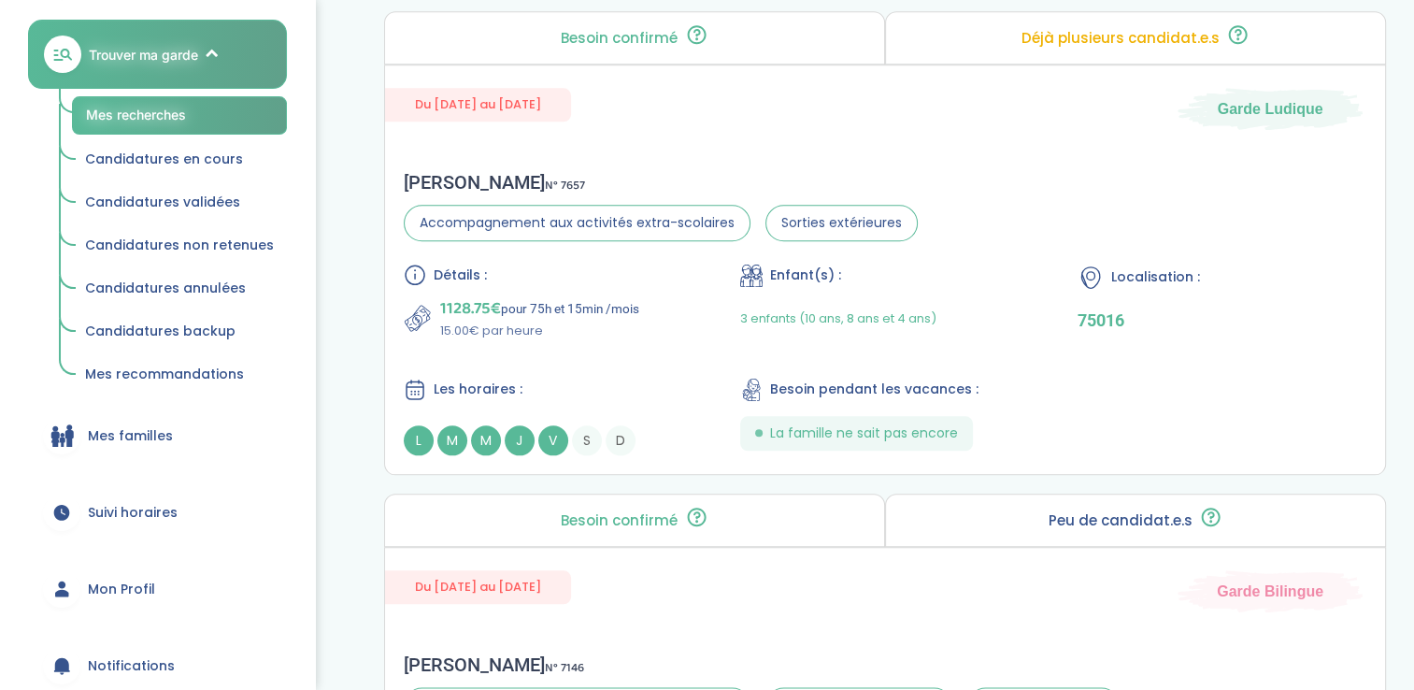
scroll to position [0, 0]
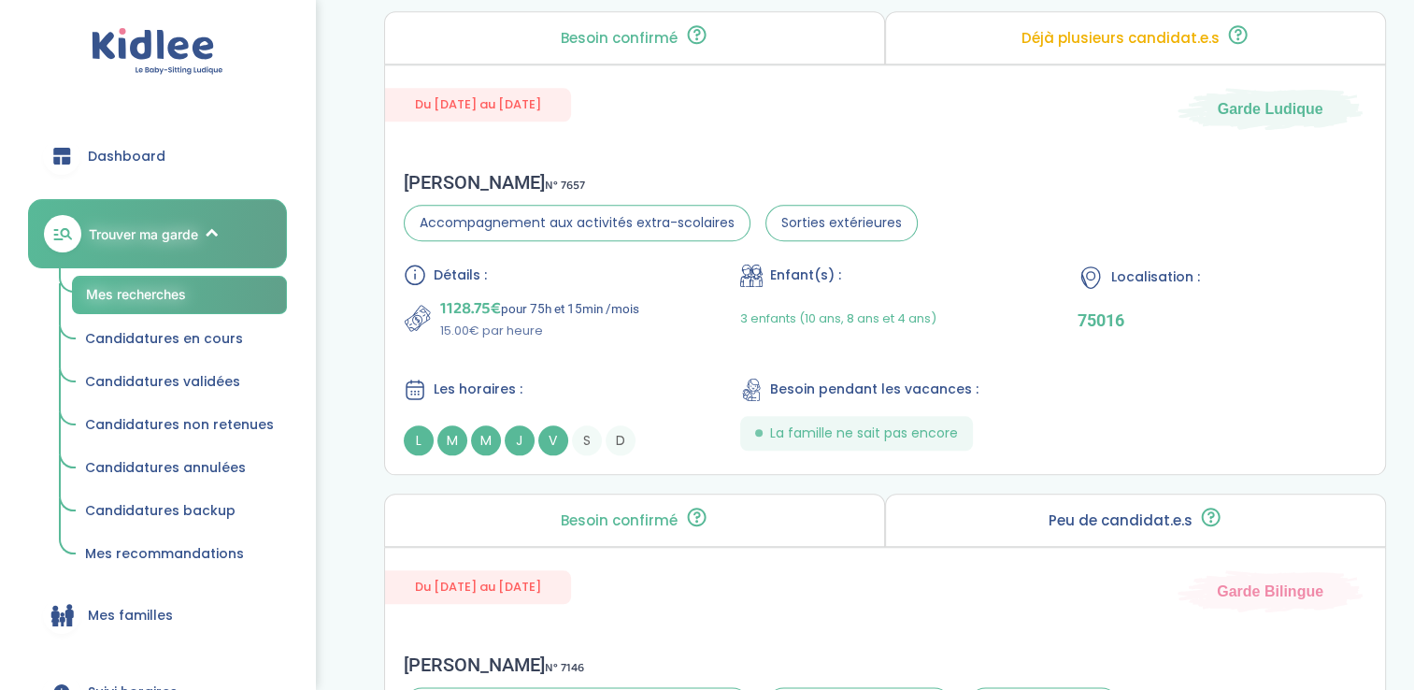
click at [187, 136] on link "Dashboard" at bounding box center [157, 155] width 259 height 67
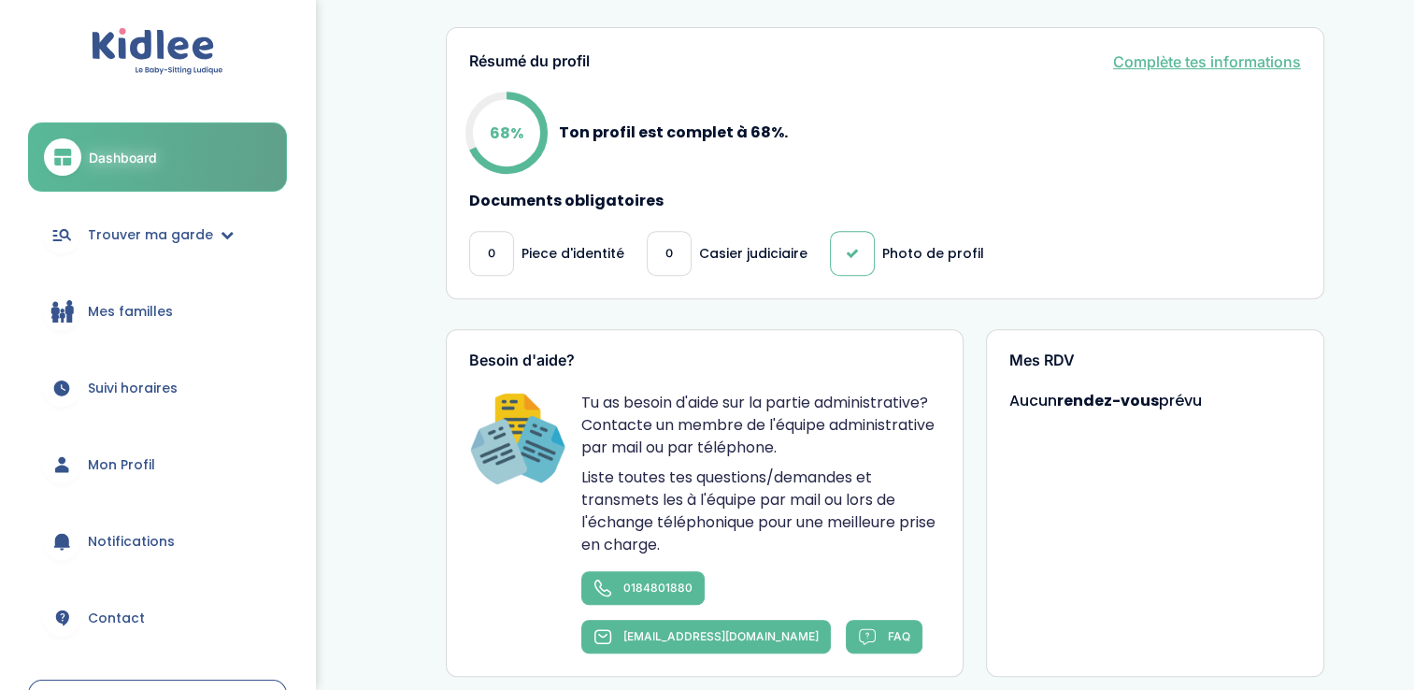
scroll to position [859, 0]
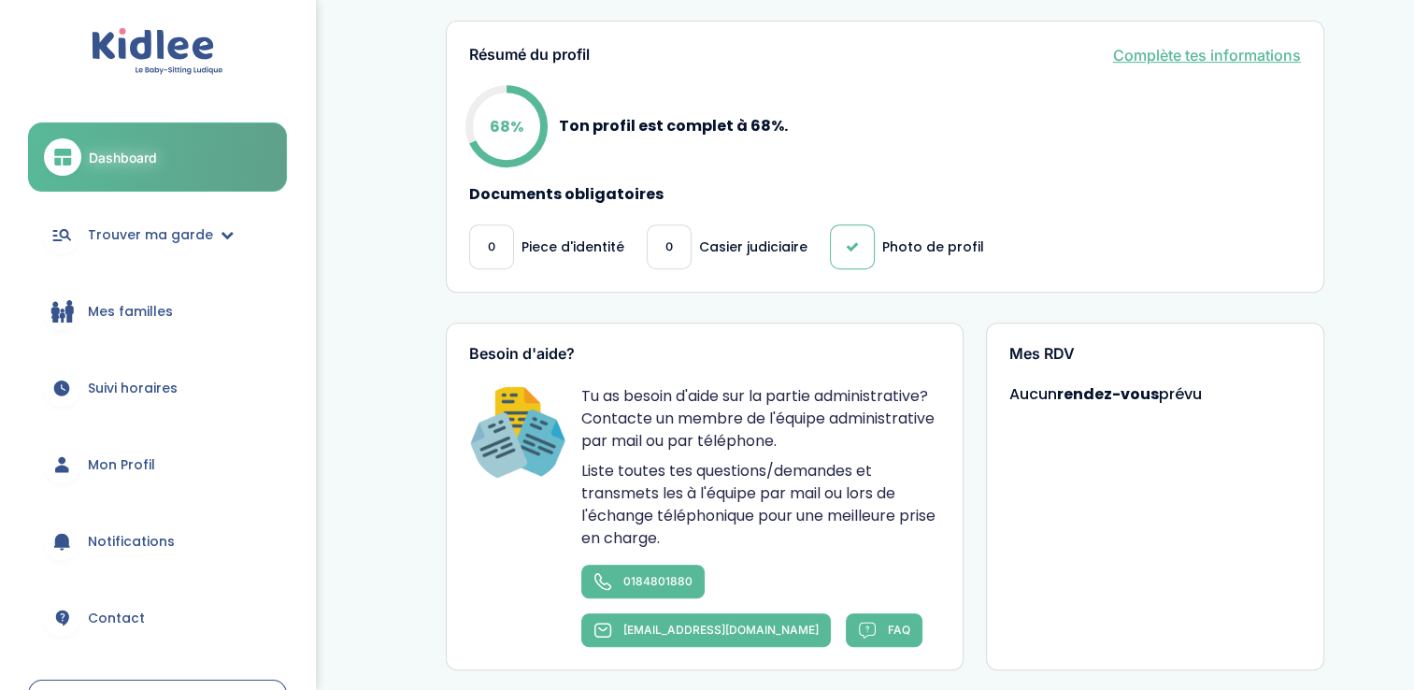
click at [151, 453] on link "Mon Profil" at bounding box center [157, 464] width 259 height 67
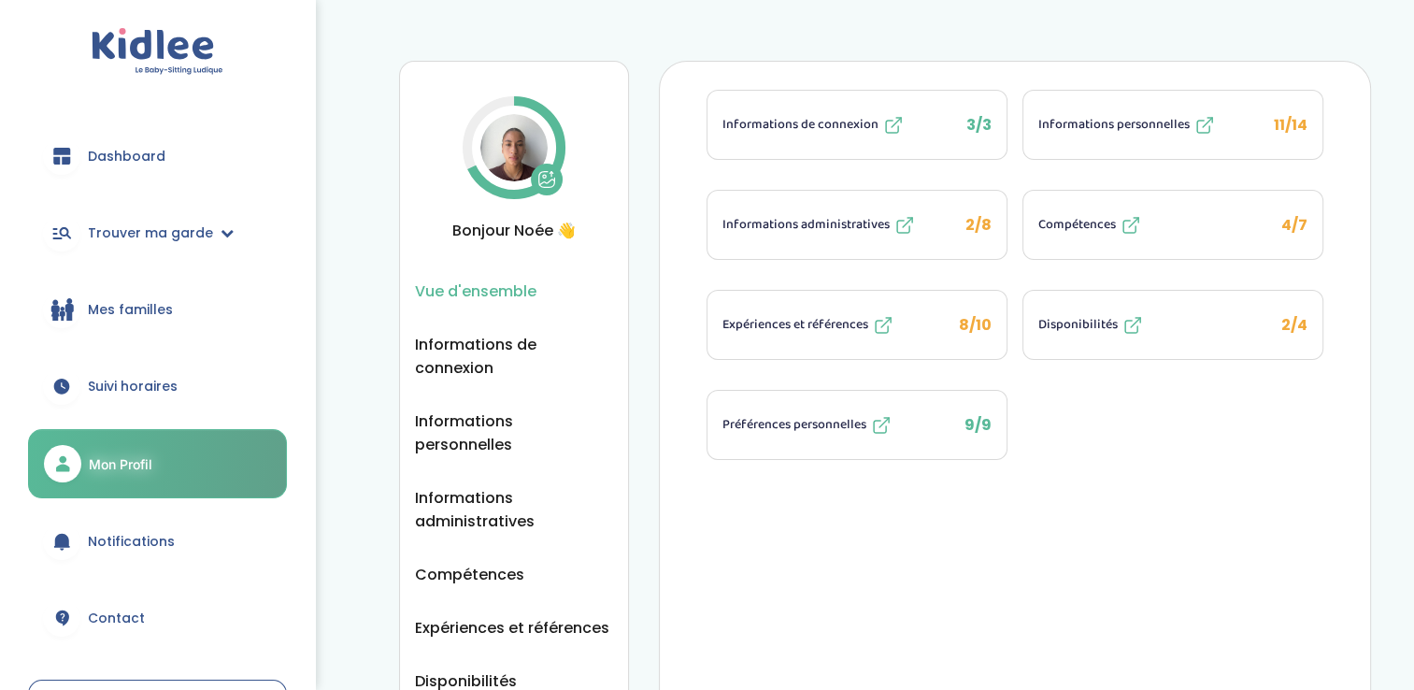
click at [192, 158] on link "Dashboard" at bounding box center [157, 155] width 259 height 67
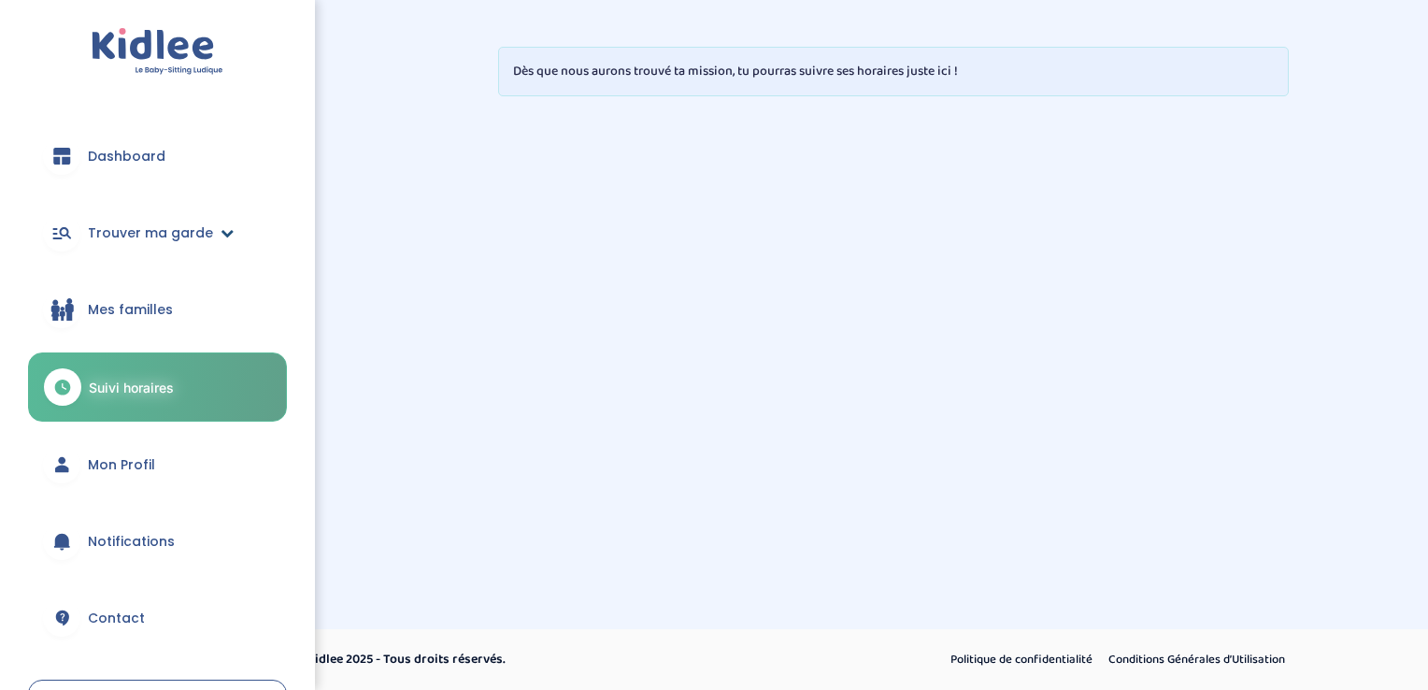
click at [138, 223] on span "Trouver ma garde" at bounding box center [150, 233] width 125 height 20
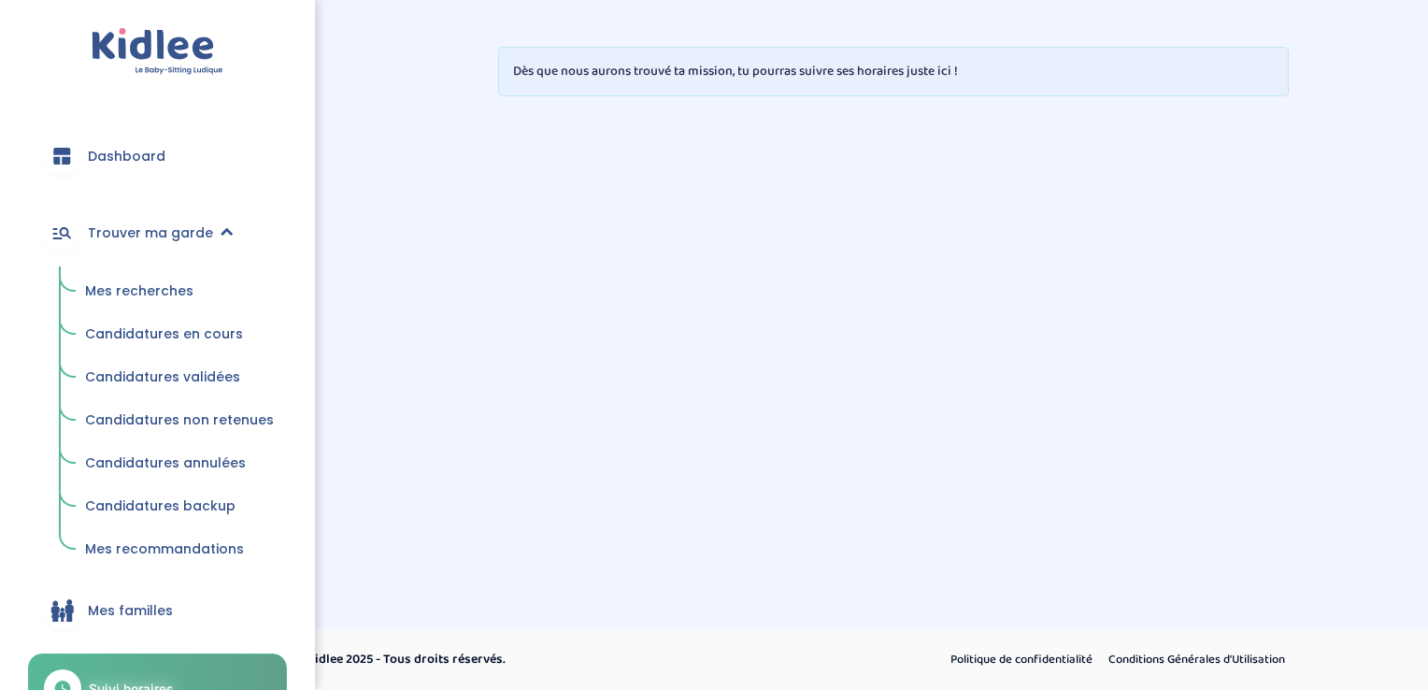
click at [165, 286] on span "Mes recherches" at bounding box center [139, 290] width 108 height 19
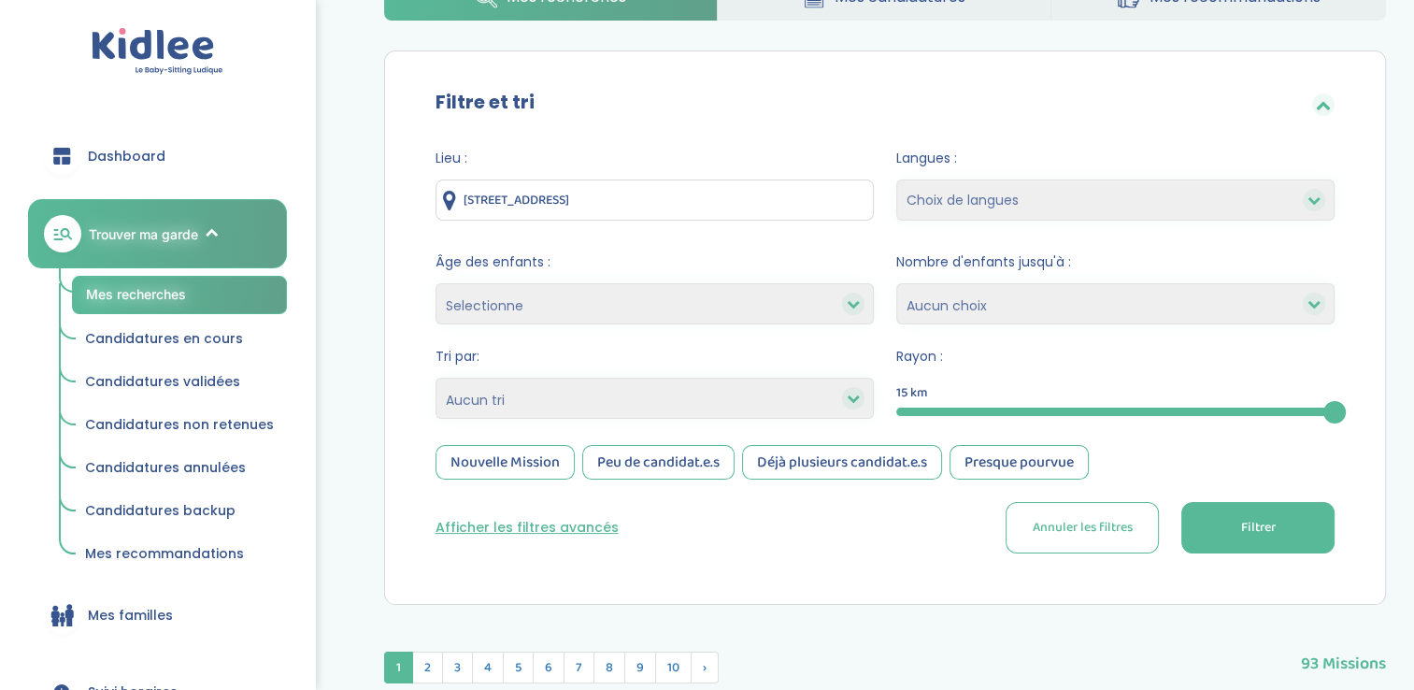
scroll to position [116, 0]
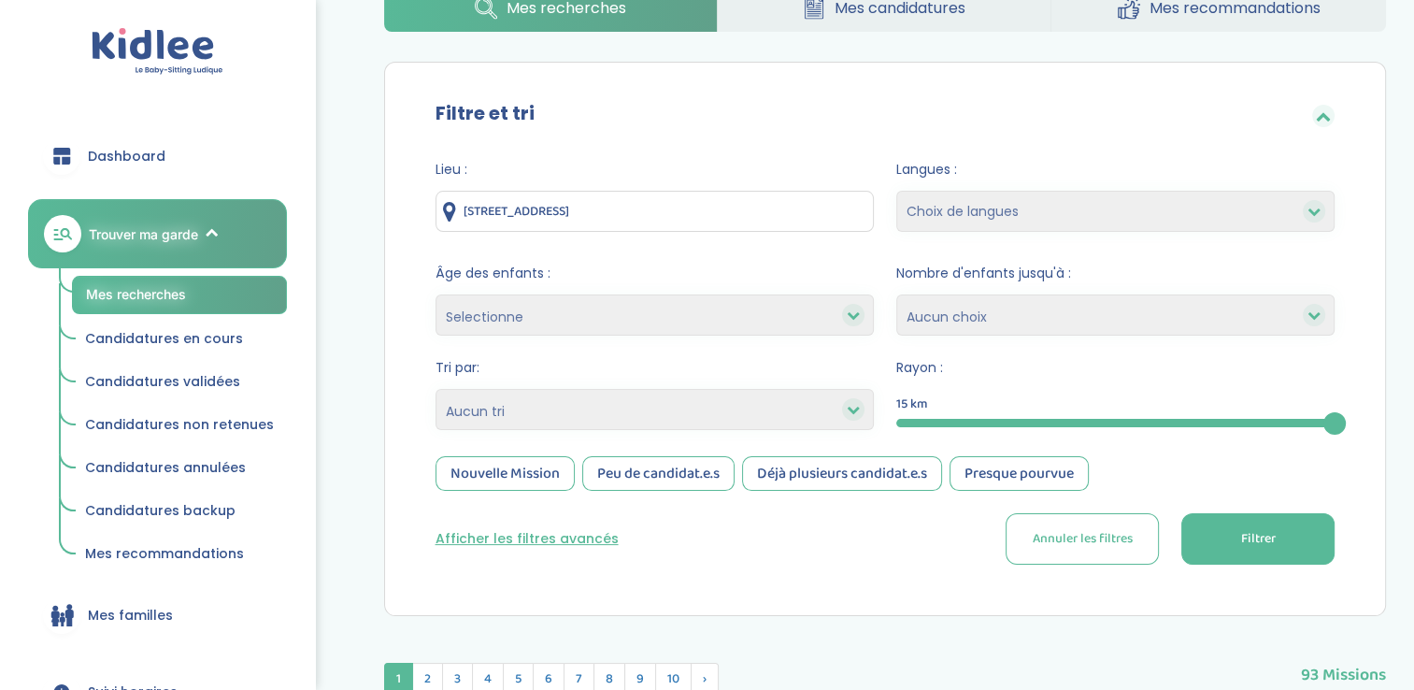
click at [527, 533] on button "Afficher les filtres avancés" at bounding box center [526, 539] width 183 height 20
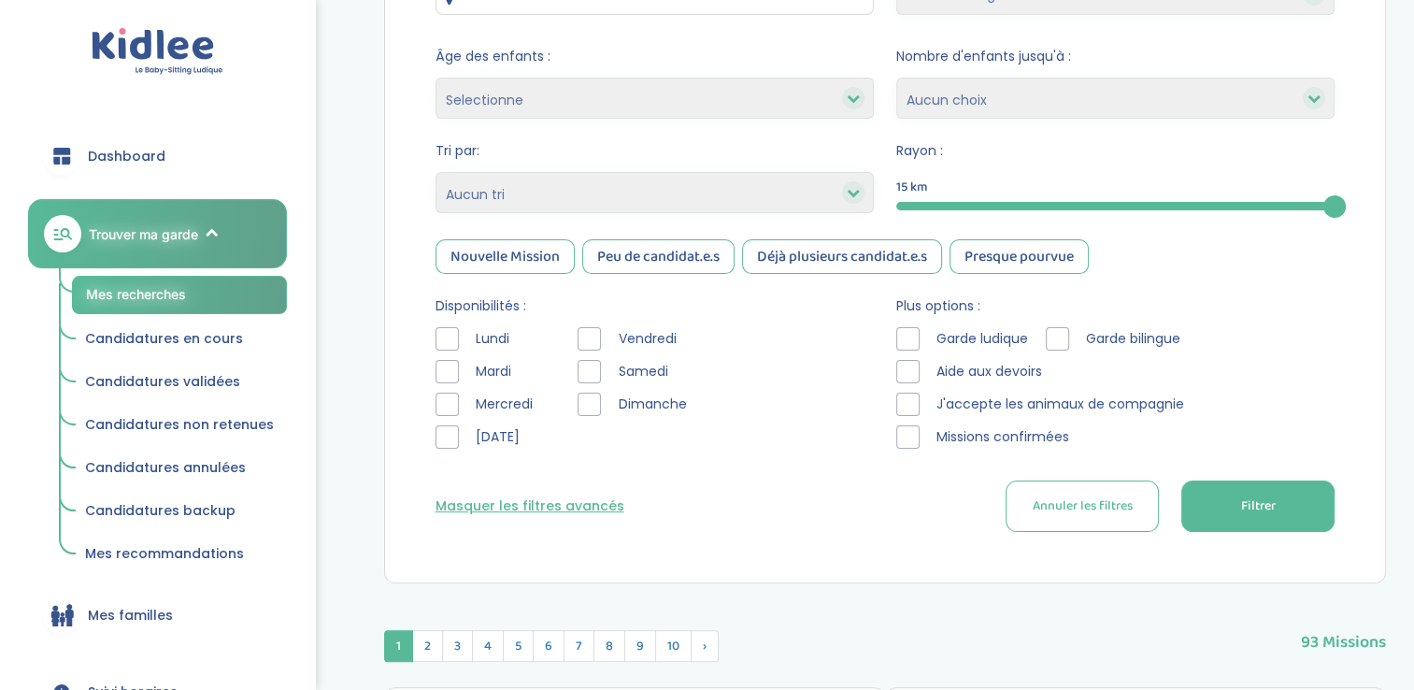
scroll to position [385, 0]
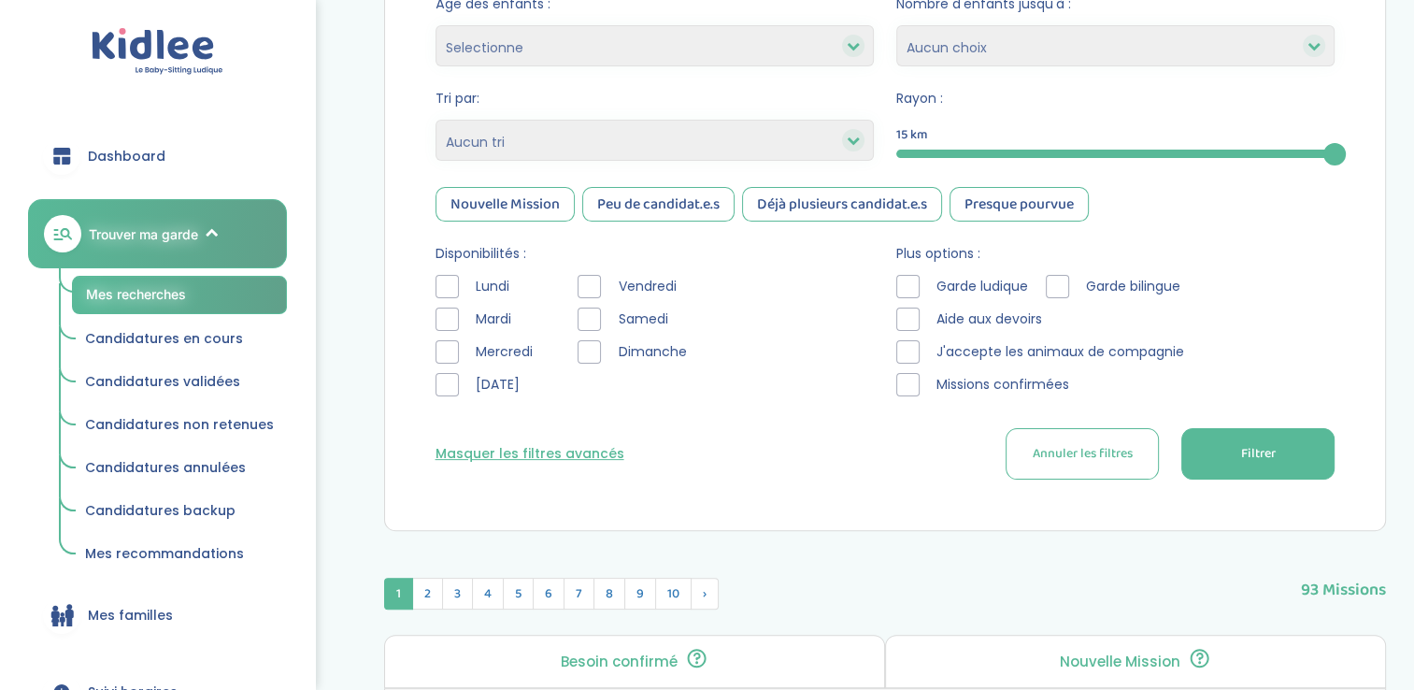
click at [449, 321] on div at bounding box center [446, 318] width 23 height 23
click at [593, 281] on div at bounding box center [588, 286] width 23 height 23
click at [453, 391] on div at bounding box center [446, 384] width 23 height 23
click at [914, 287] on div at bounding box center [907, 286] width 23 height 23
click at [910, 317] on div at bounding box center [907, 318] width 23 height 23
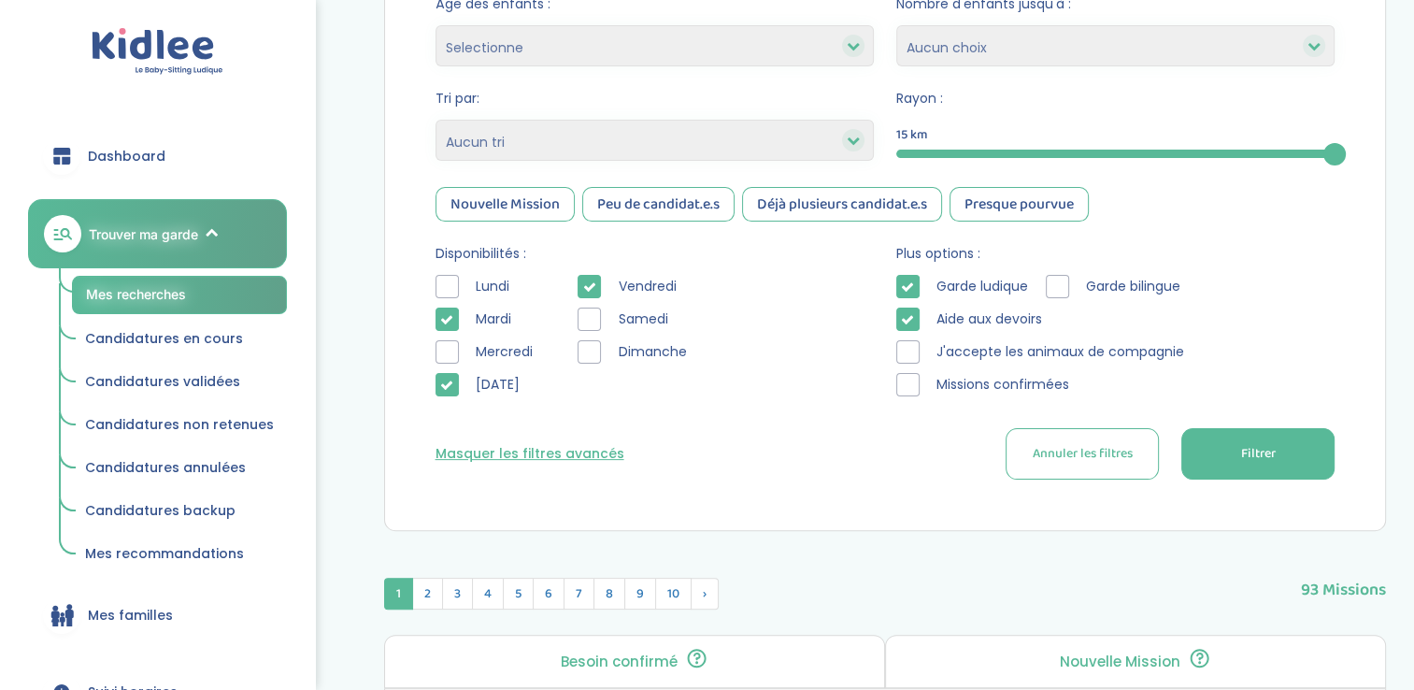
click at [911, 338] on div "Garde ludique Garde bilingue Aide aux devoirs J'accepte les animaux de compagni…" at bounding box center [1115, 340] width 438 height 131
click at [910, 373] on div at bounding box center [907, 384] width 23 height 23
click at [909, 335] on div "Garde ludique Garde bilingue Aide aux devoirs J'accepte les animaux de compagni…" at bounding box center [1115, 340] width 438 height 131
click at [909, 349] on div at bounding box center [907, 351] width 23 height 23
click at [1241, 457] on span "Filtrer" at bounding box center [1258, 454] width 35 height 20
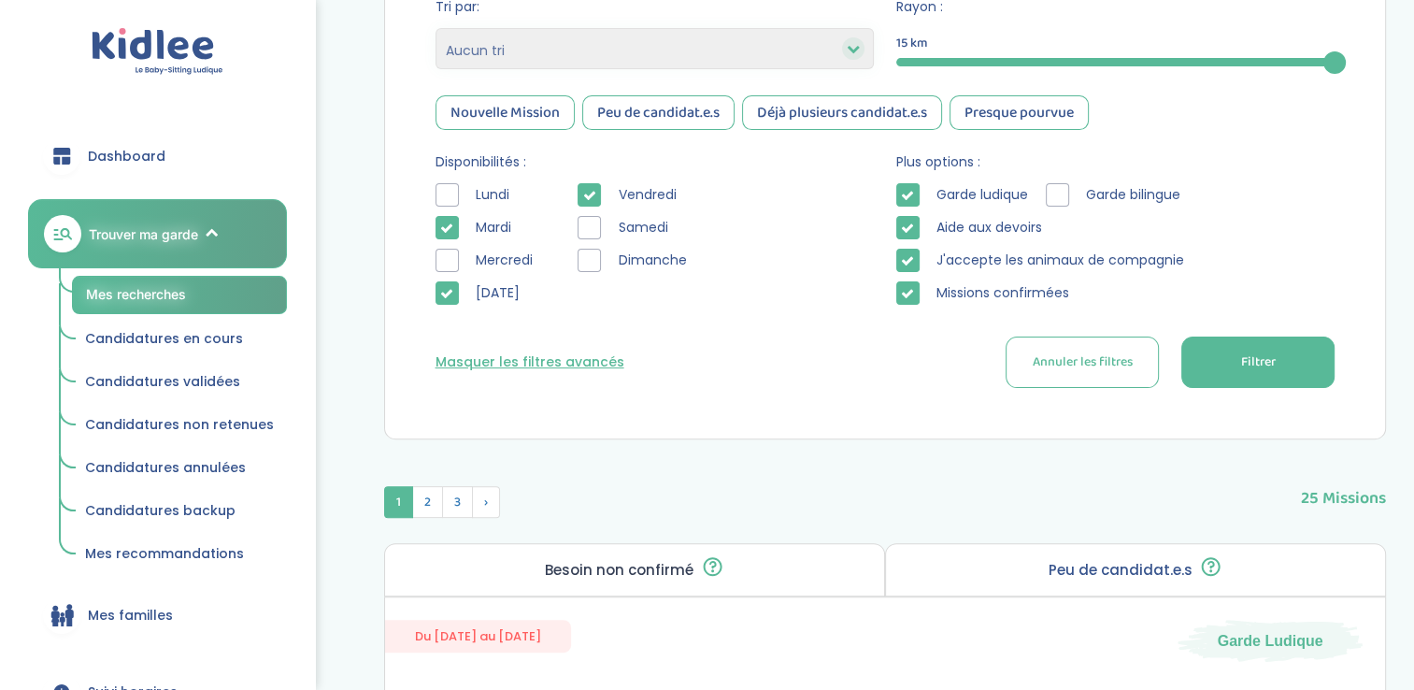
scroll to position [478, 0]
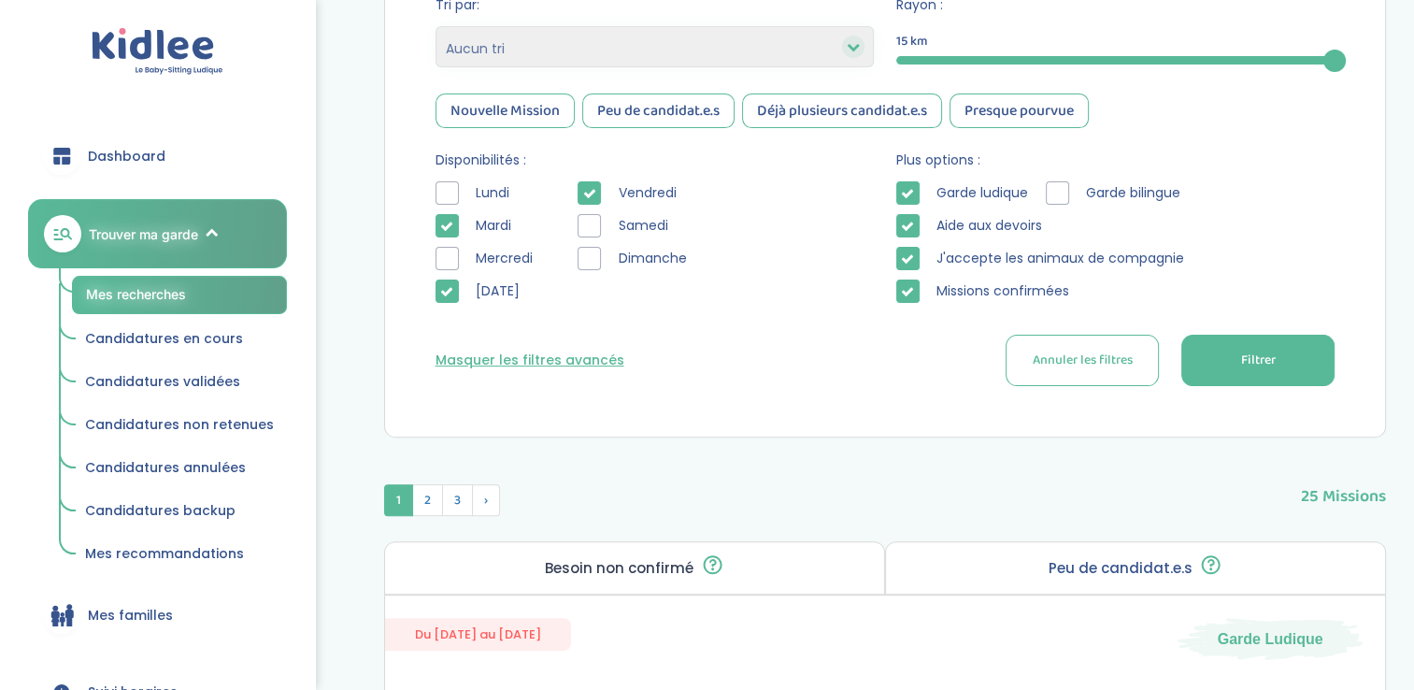
click at [598, 187] on div at bounding box center [588, 192] width 23 height 23
click at [1219, 373] on button "Filtrer" at bounding box center [1257, 360] width 153 height 51
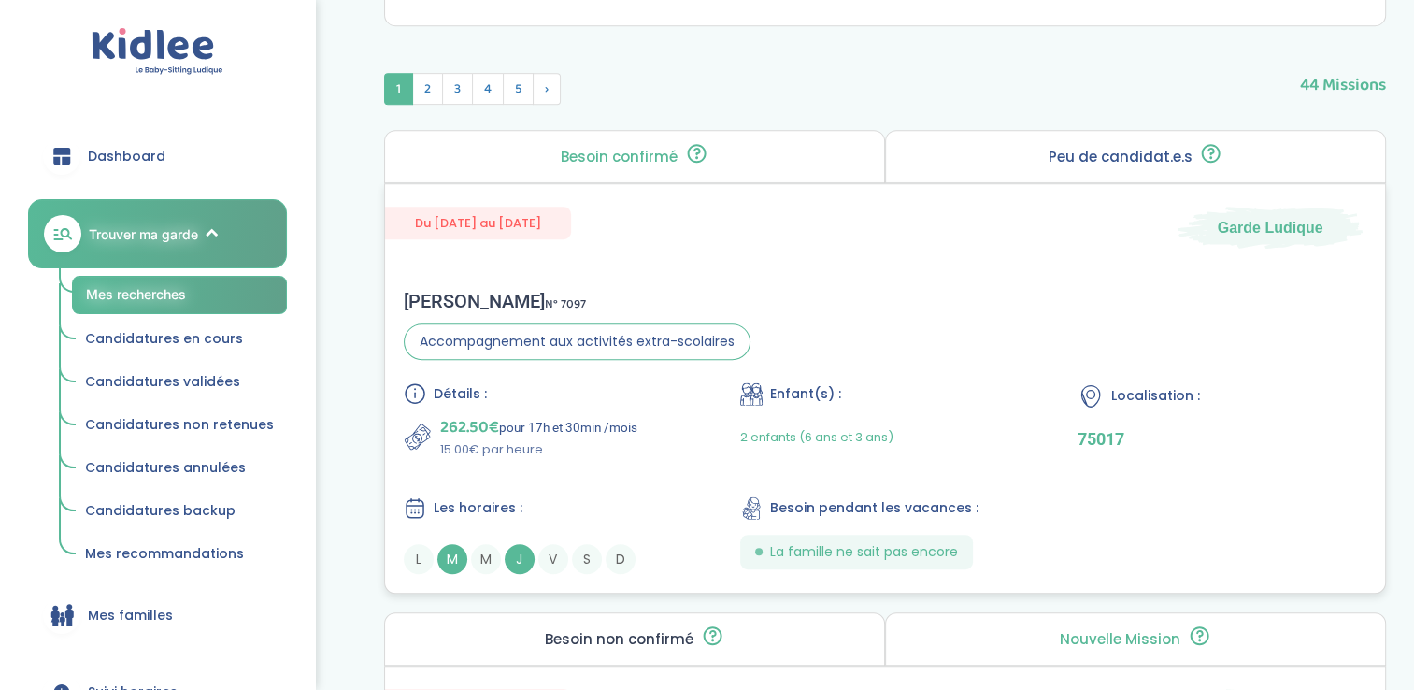
scroll to position [882, 0]
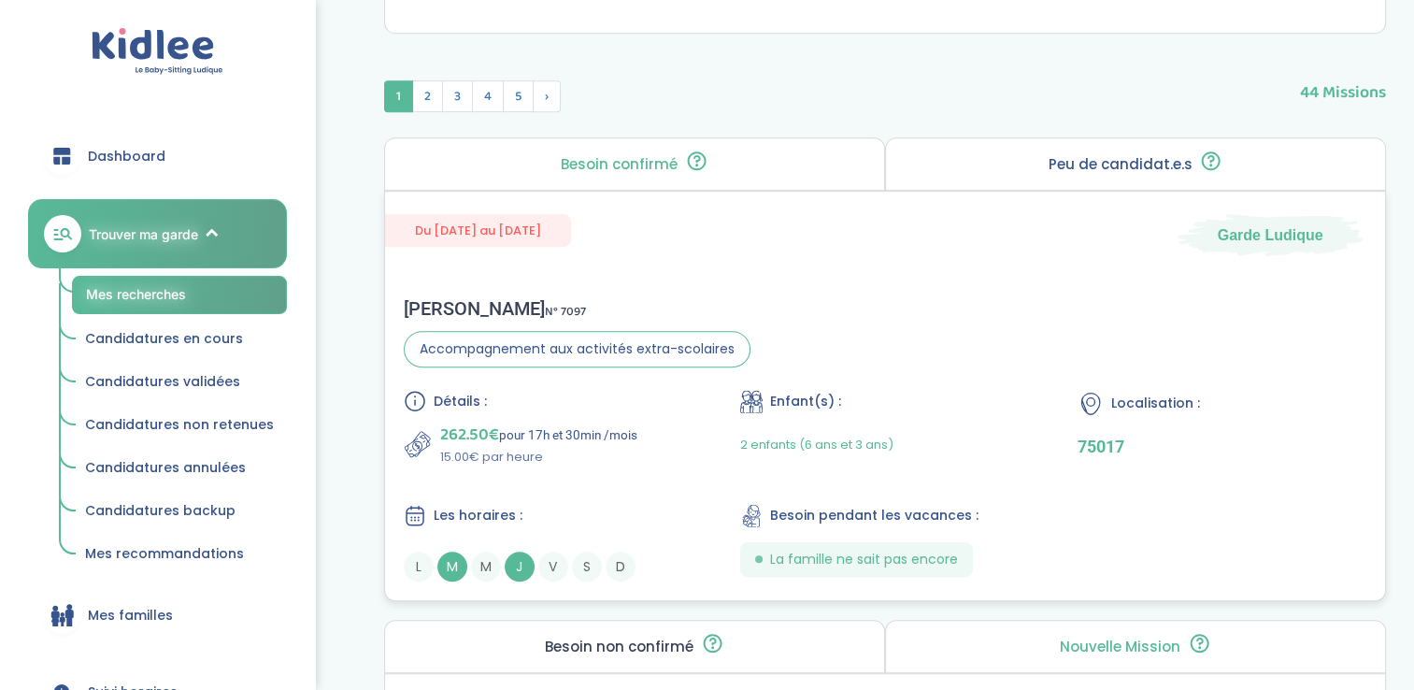
click at [720, 261] on div "Du 02-09-2025 au 31-07-2026 Garde Ludique Matthieu B . N° 7097 Accompagnement a…" at bounding box center [885, 396] width 1003 height 410
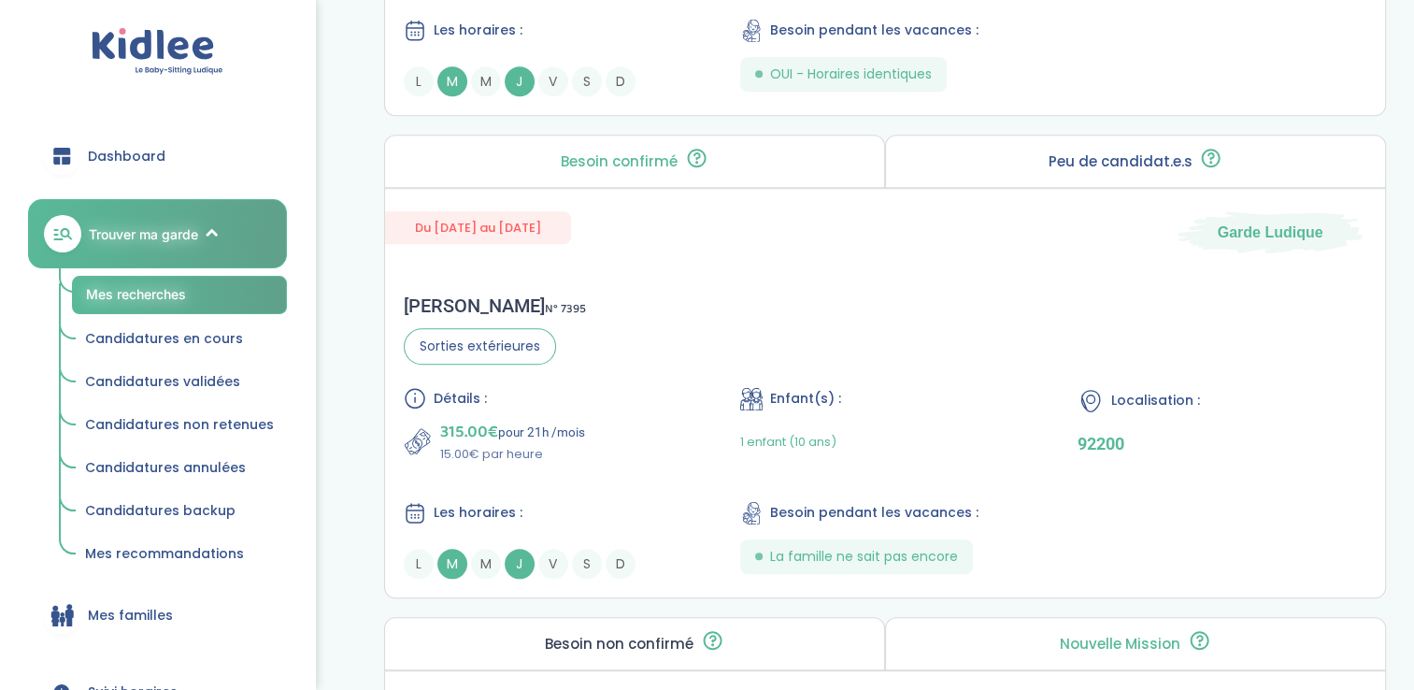
scroll to position [1850, 0]
click at [576, 405] on div "Détails : 315.00€ pour 21h /mois 15.00€ par heure" at bounding box center [548, 424] width 289 height 77
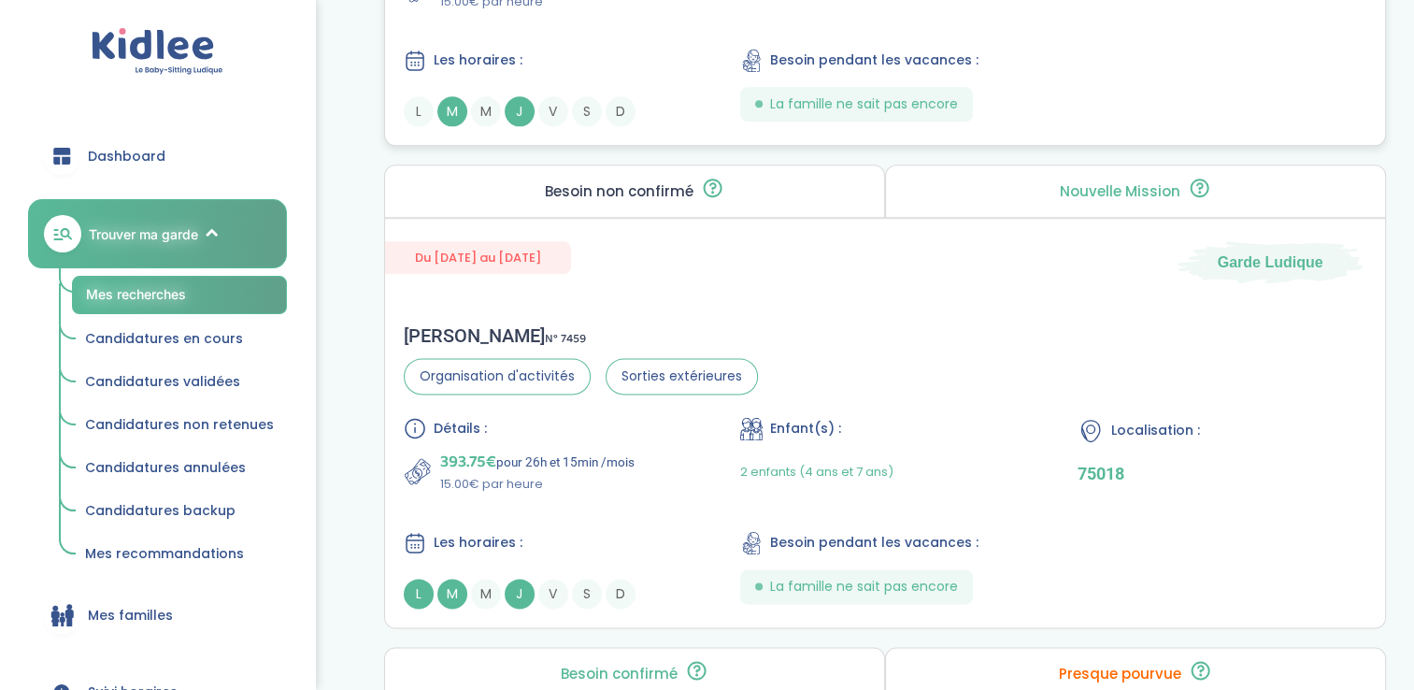
scroll to position [2303, 0]
click at [562, 484] on p "15.00€ par heure" at bounding box center [537, 483] width 194 height 19
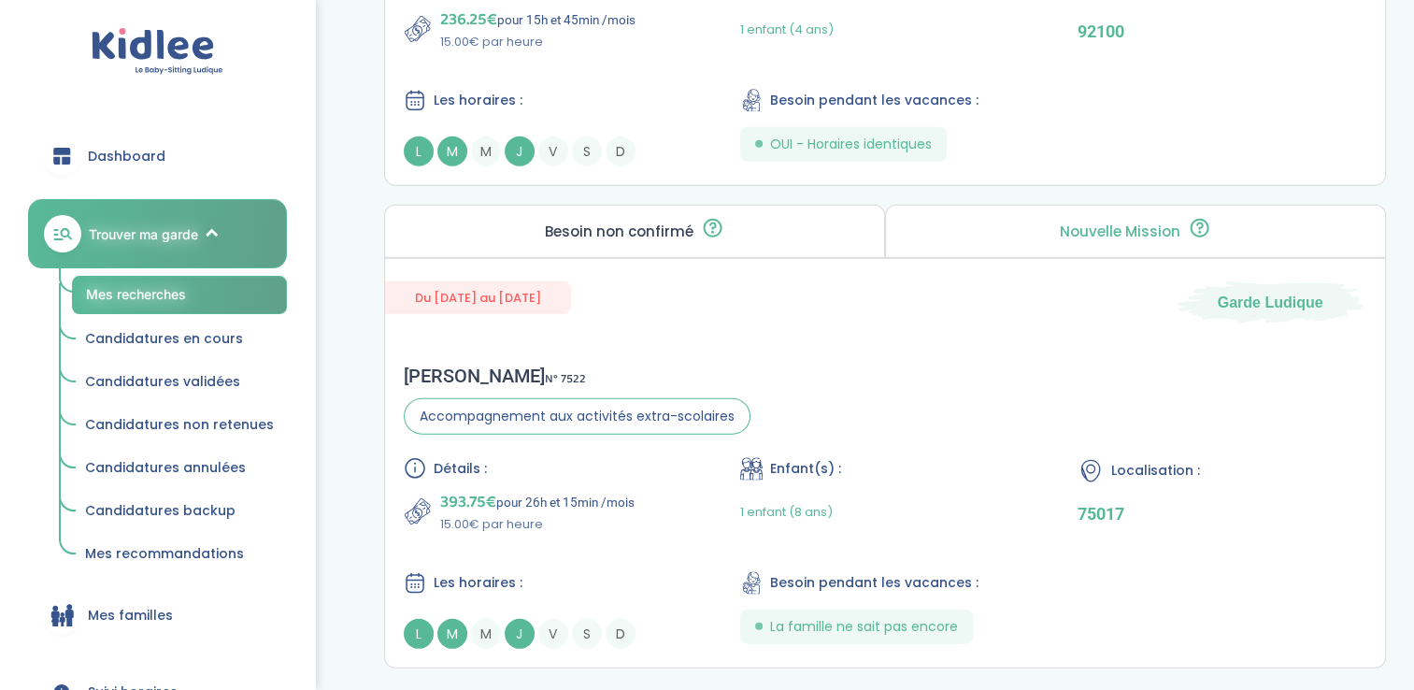
scroll to position [5339, 0]
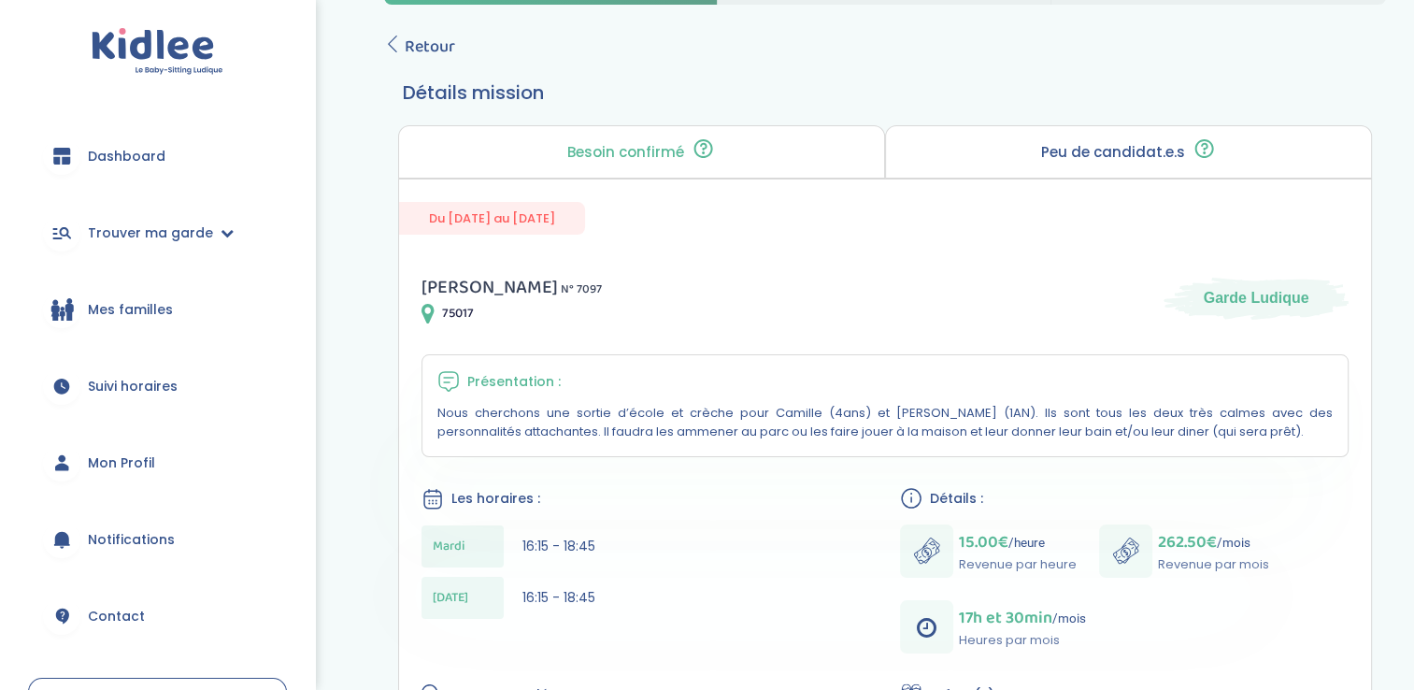
scroll to position [78, 0]
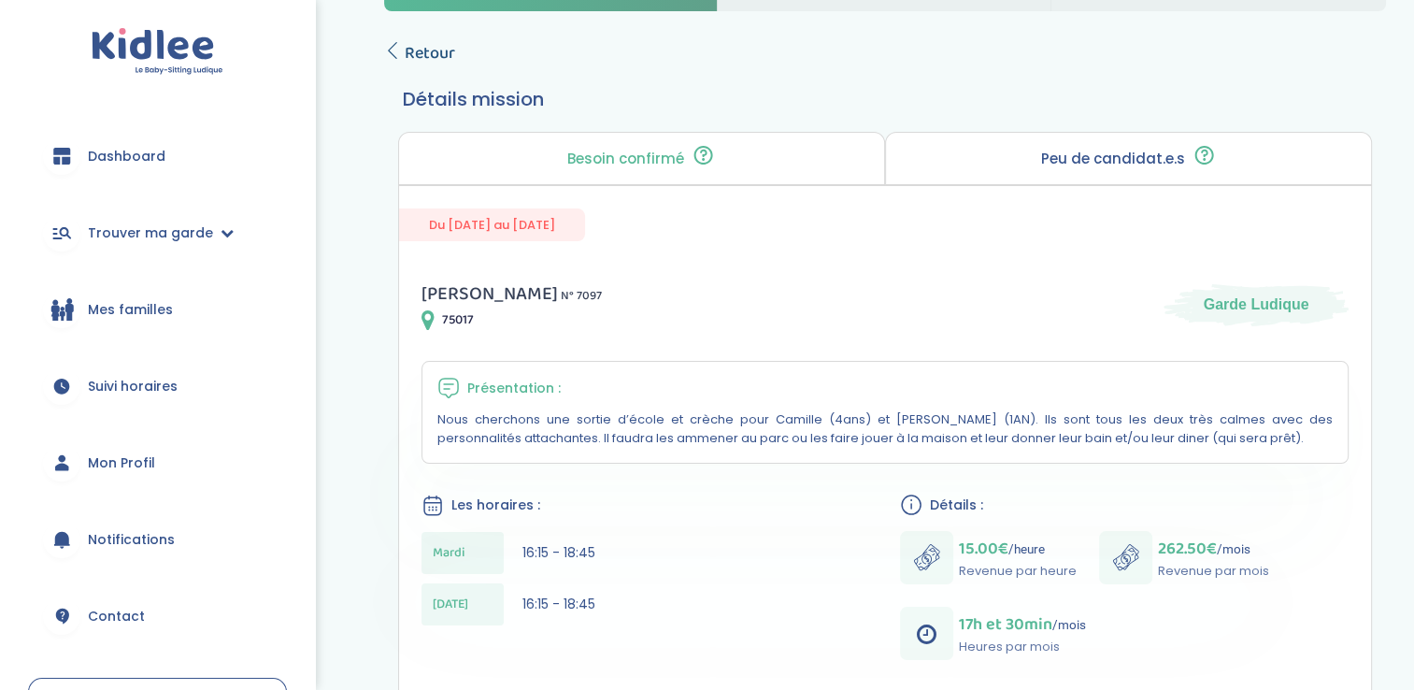
click at [432, 50] on span "Retour" at bounding box center [430, 53] width 50 height 26
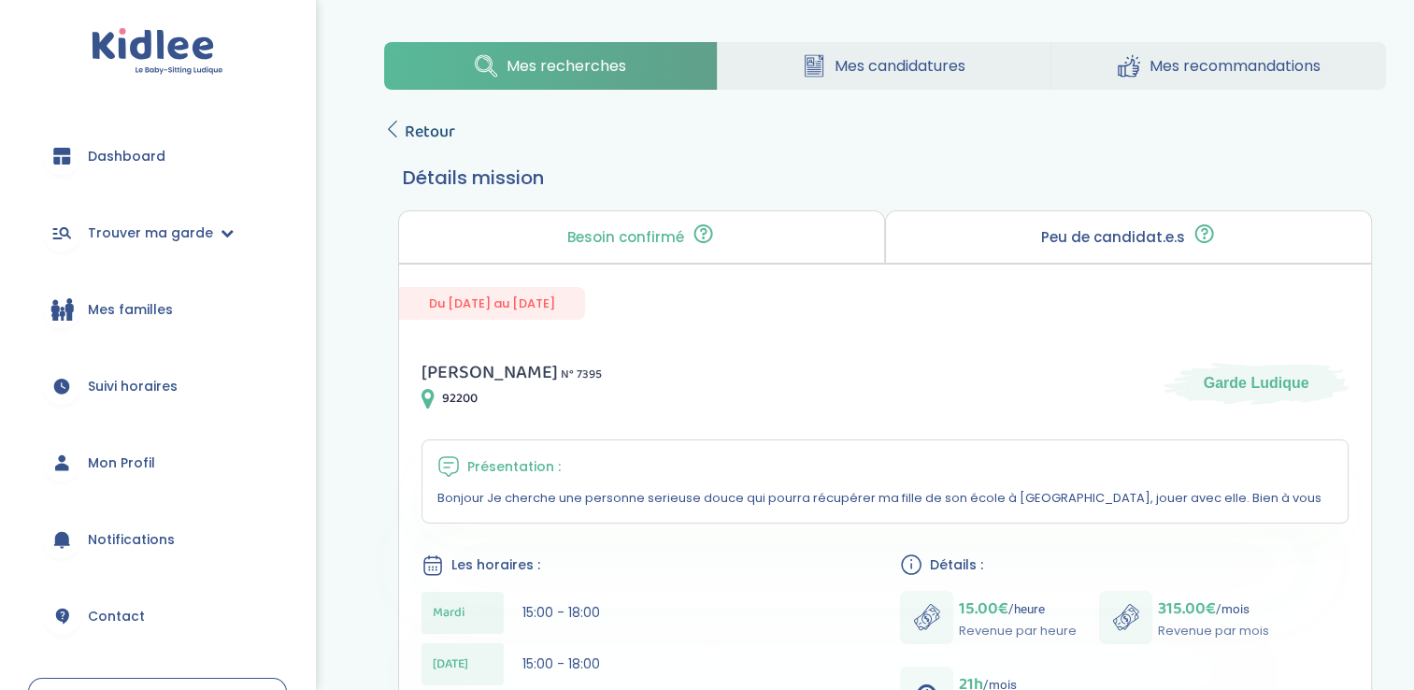
click at [420, 127] on span "Retour" at bounding box center [430, 132] width 50 height 26
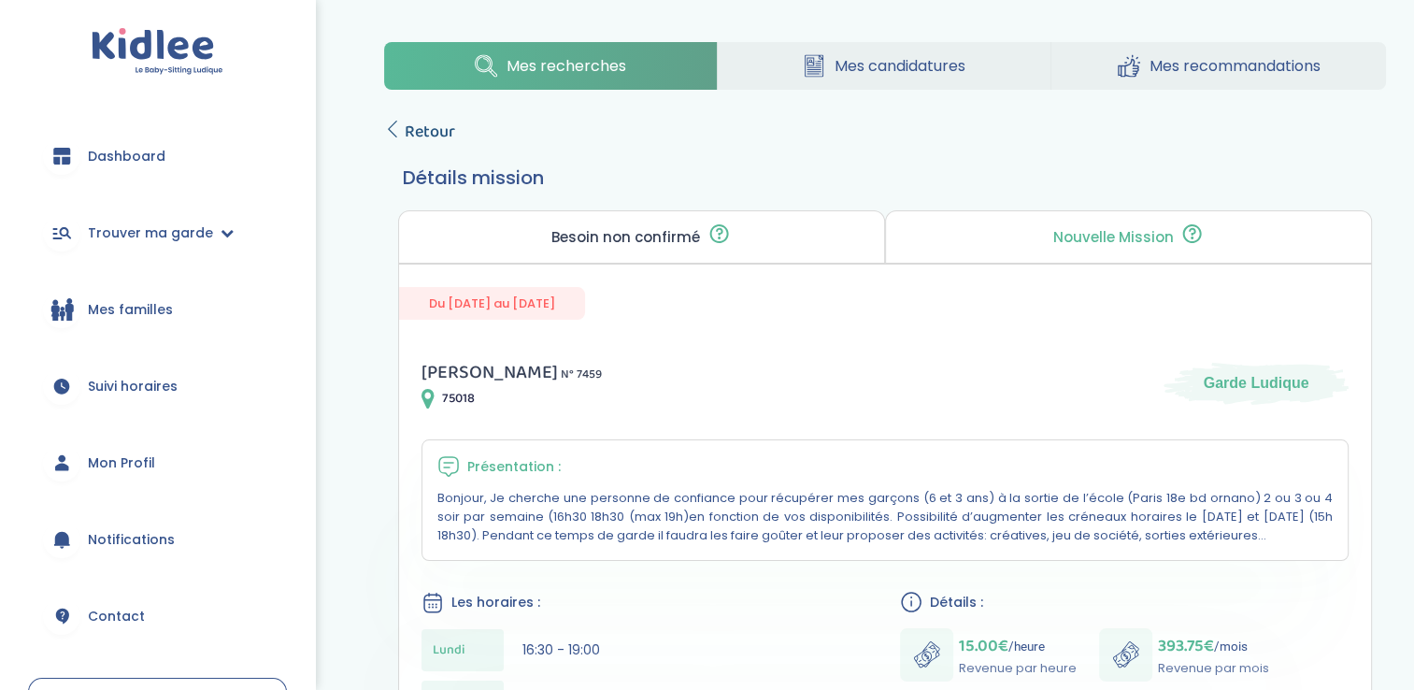
click at [447, 135] on span "Retour" at bounding box center [430, 132] width 50 height 26
